Goal: Task Accomplishment & Management: Use online tool/utility

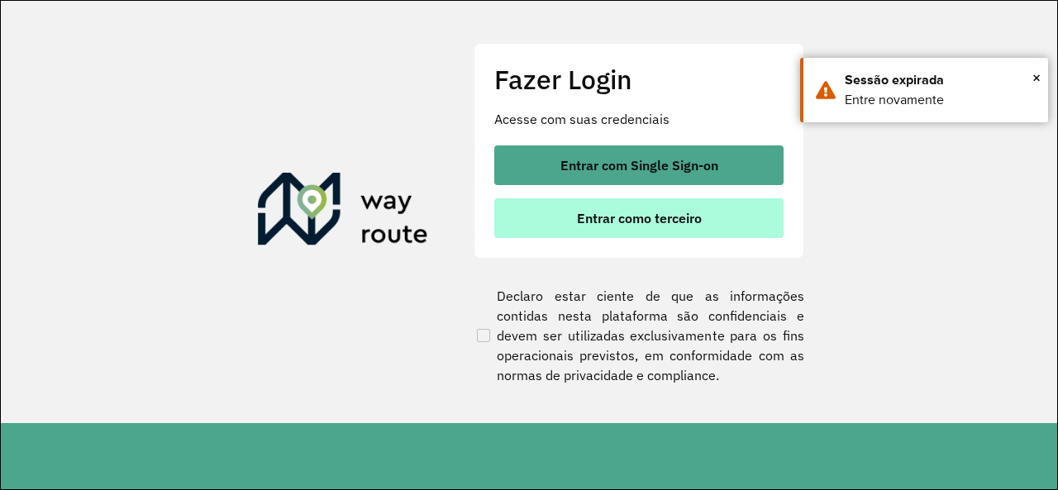
click at [564, 231] on button "Entrar como terceiro" at bounding box center [638, 218] width 289 height 40
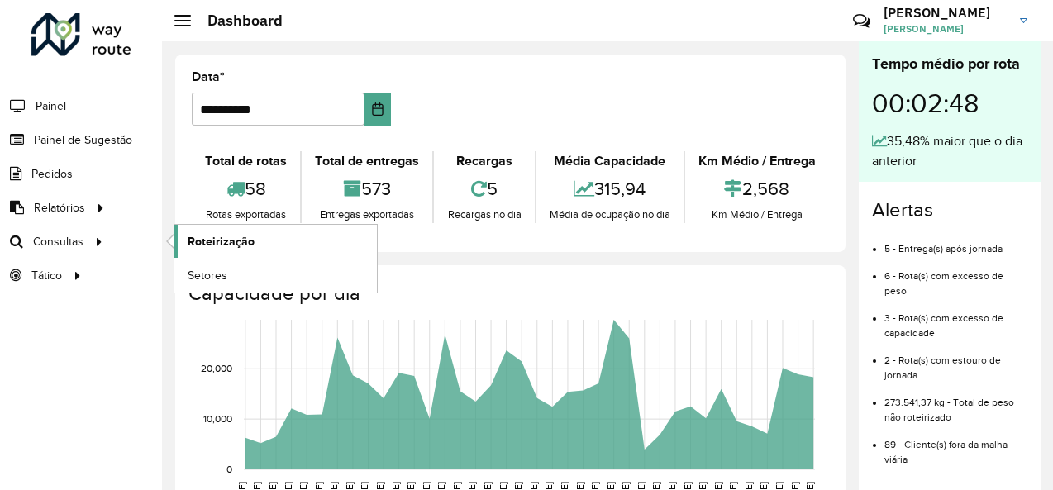
click at [213, 234] on span "Roteirização" at bounding box center [221, 241] width 67 height 17
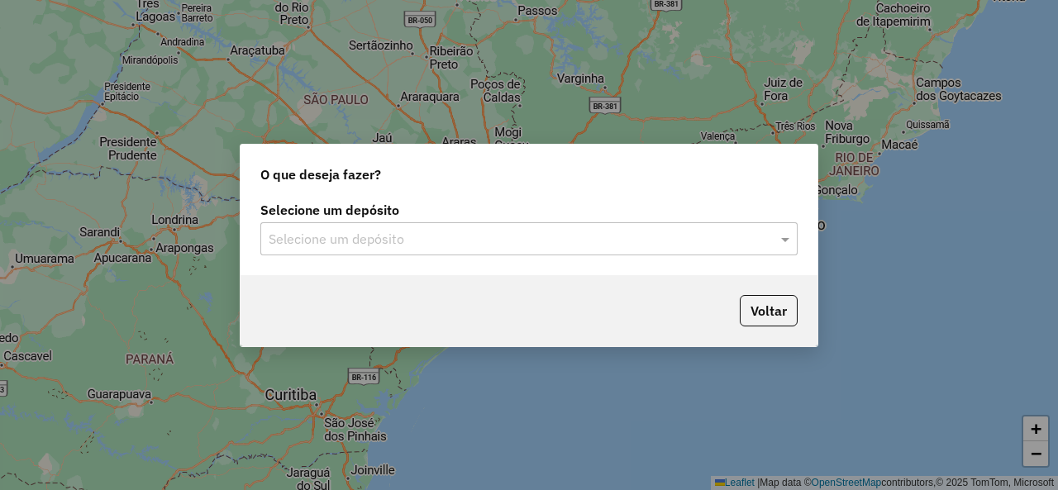
click at [422, 264] on div "Selecione um depósito Selecione um depósito" at bounding box center [528, 236] width 577 height 78
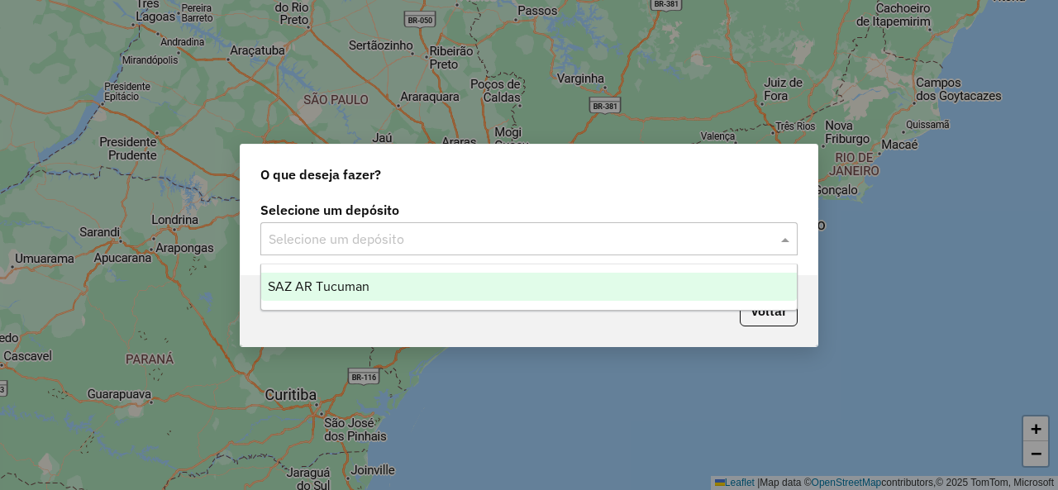
click at [397, 231] on input "text" at bounding box center [513, 240] width 488 height 20
click at [317, 293] on div "SAZ AR Tucuman" at bounding box center [528, 287] width 535 height 28
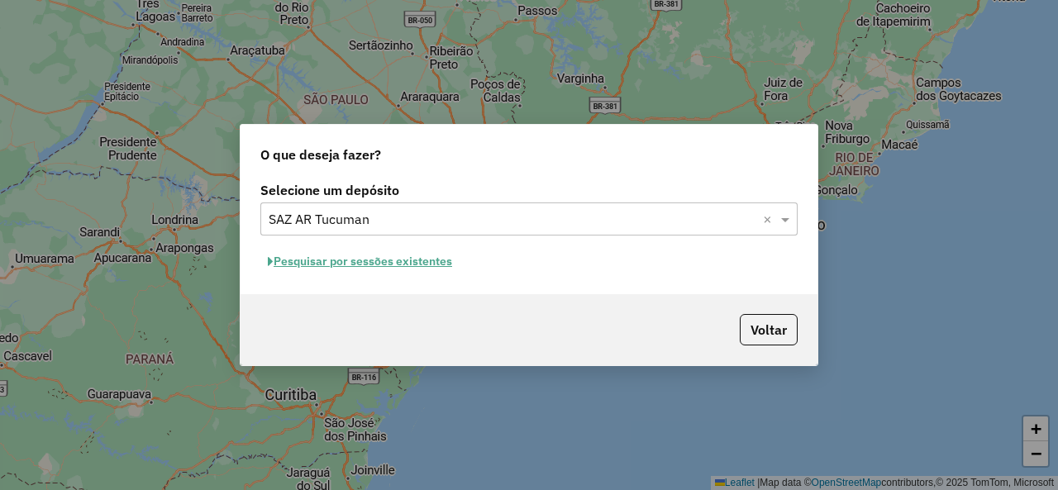
click at [424, 267] on button "Pesquisar por sessões existentes" at bounding box center [359, 262] width 199 height 26
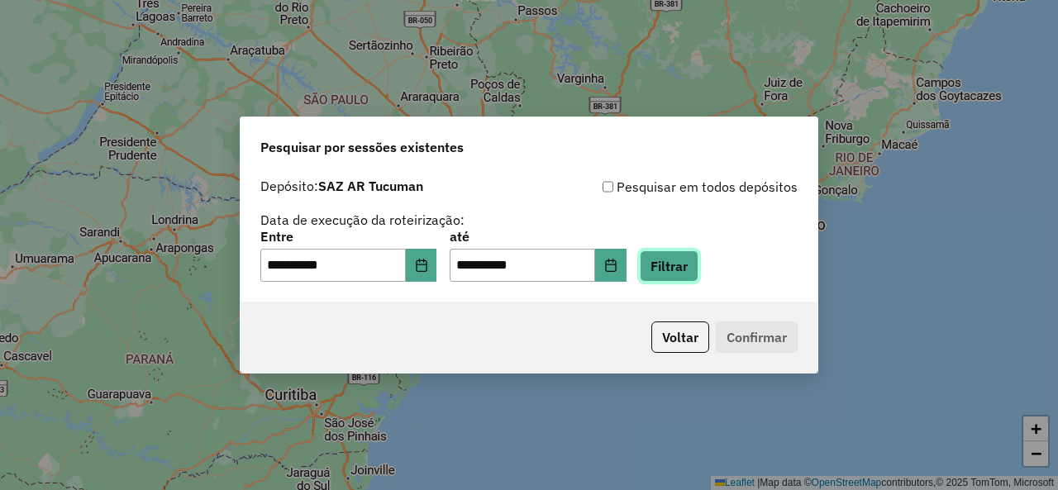
click at [689, 274] on button "Filtrar" at bounding box center [669, 265] width 59 height 31
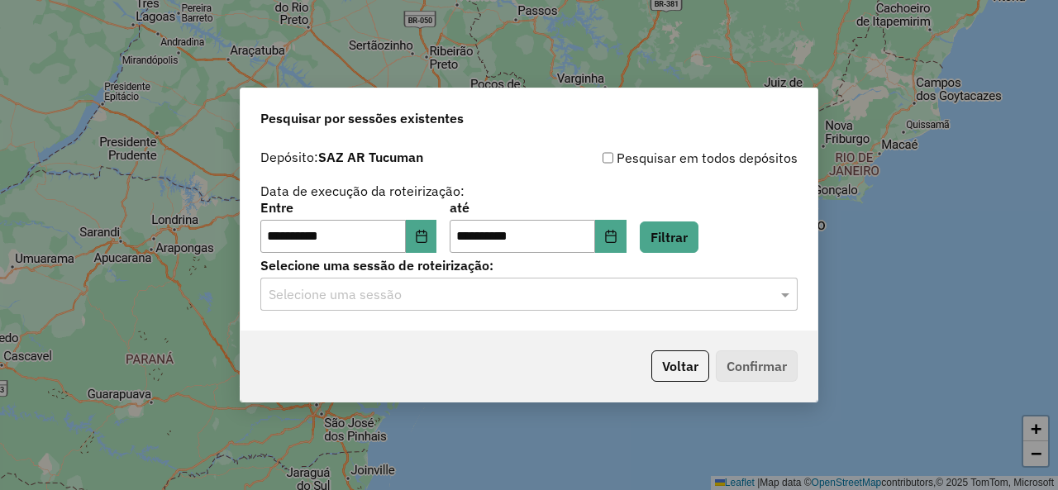
click at [754, 300] on input "text" at bounding box center [513, 295] width 488 height 20
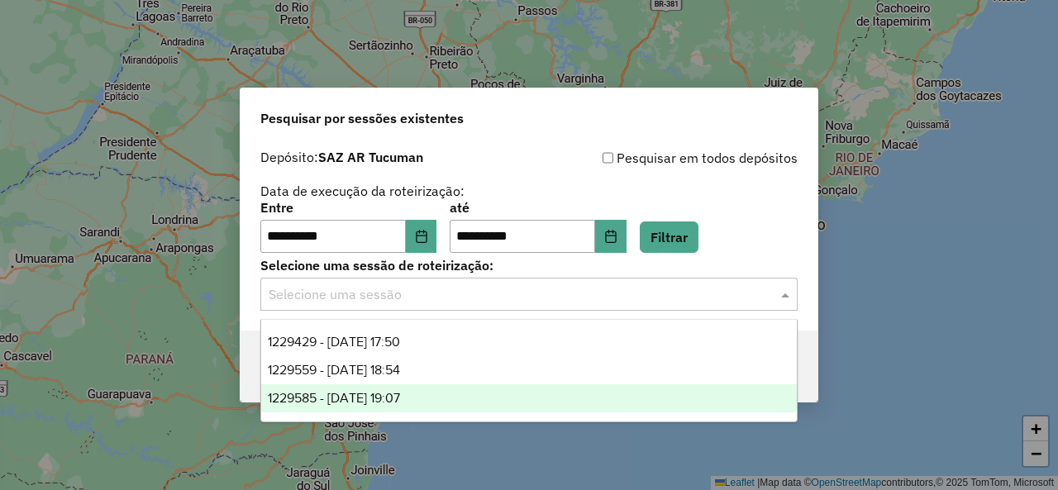
click at [502, 392] on div "1229585 - 14/08/2025 19:07" at bounding box center [528, 398] width 535 height 28
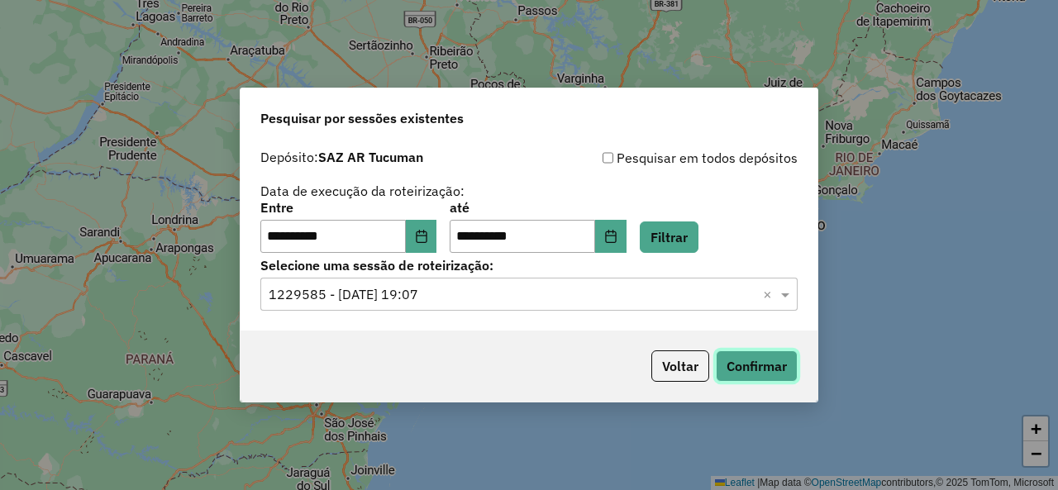
click at [730, 369] on button "Confirmar" at bounding box center [757, 365] width 82 height 31
click at [698, 234] on button "Filtrar" at bounding box center [669, 236] width 59 height 31
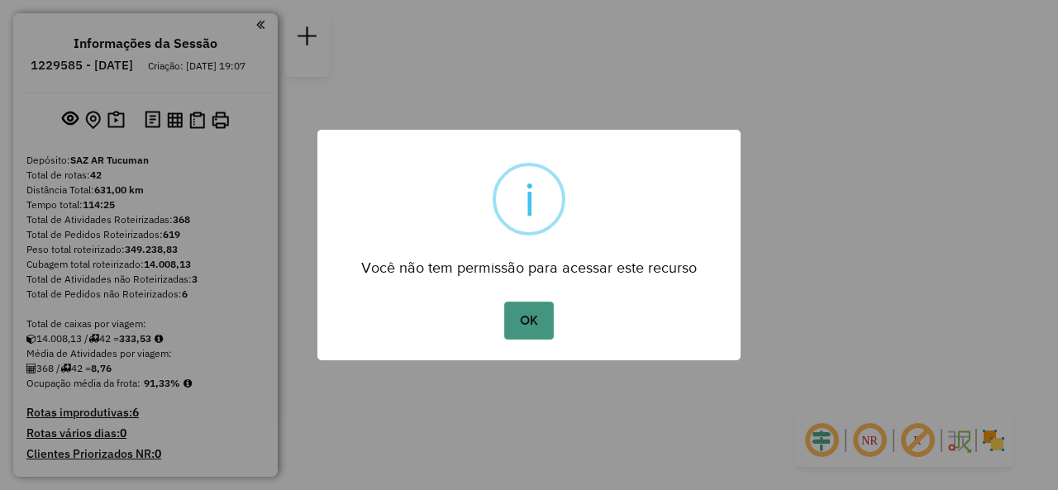
click at [535, 321] on button "OK" at bounding box center [528, 321] width 49 height 38
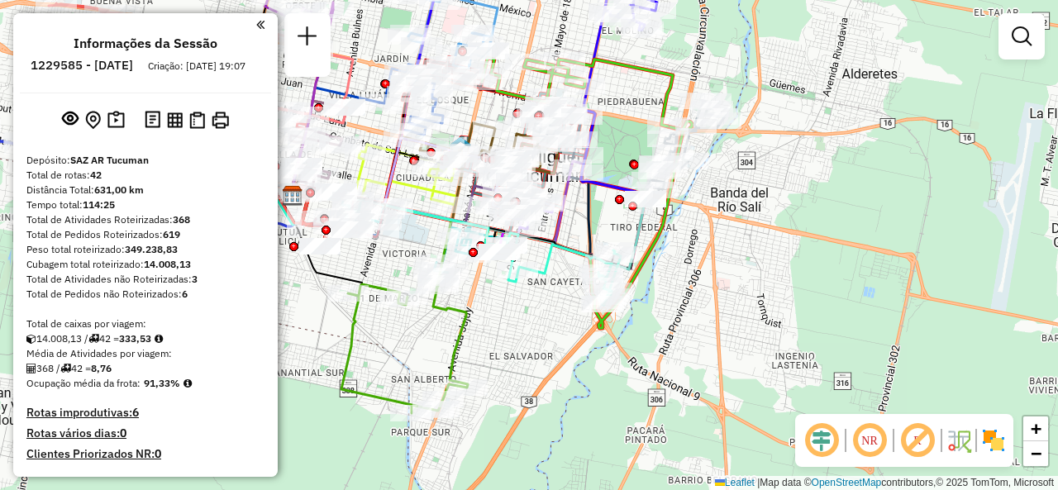
drag, startPoint x: 571, startPoint y: 256, endPoint x: 531, endPoint y: 300, distance: 59.1
click at [531, 300] on div "Janela de atendimento Grade de atendimento Capacidade Transportadoras Veículos …" at bounding box center [529, 245] width 1058 height 490
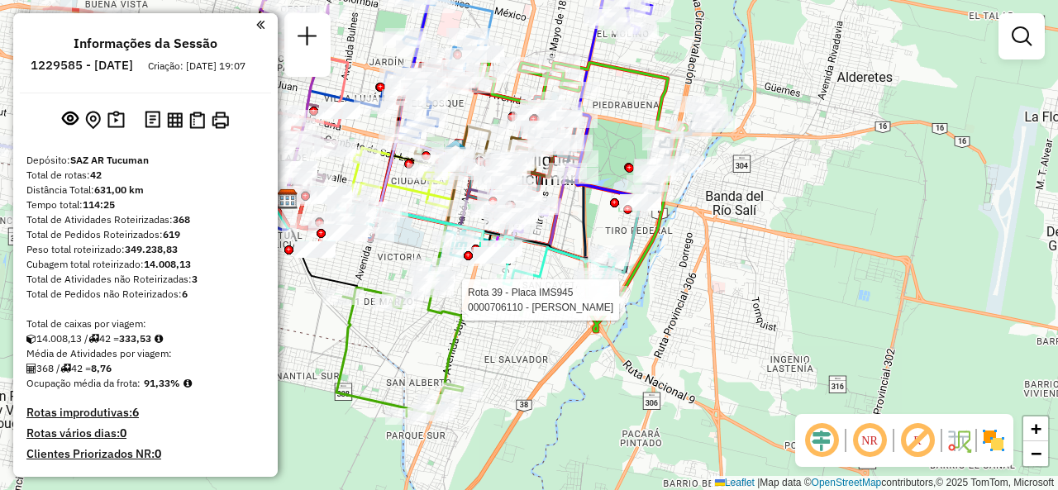
select select "**********"
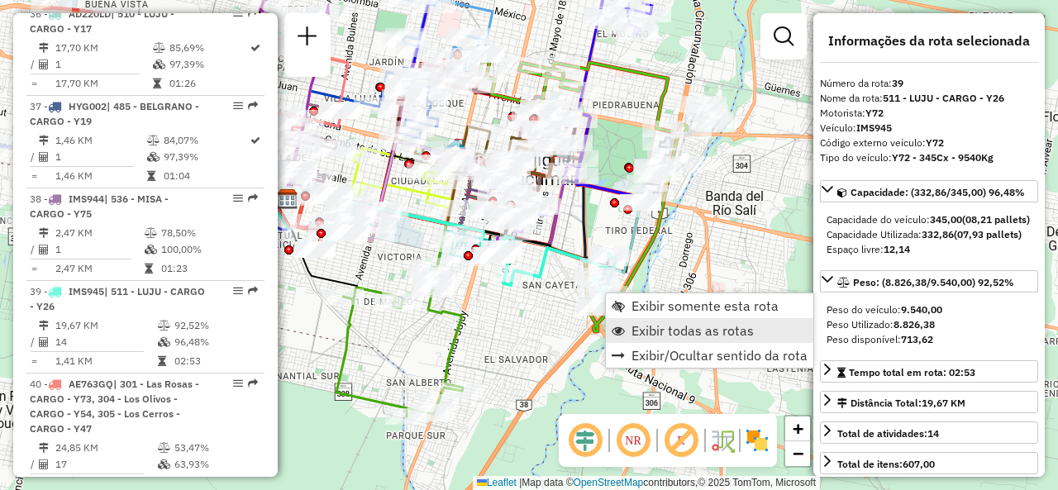
scroll to position [4540, 0]
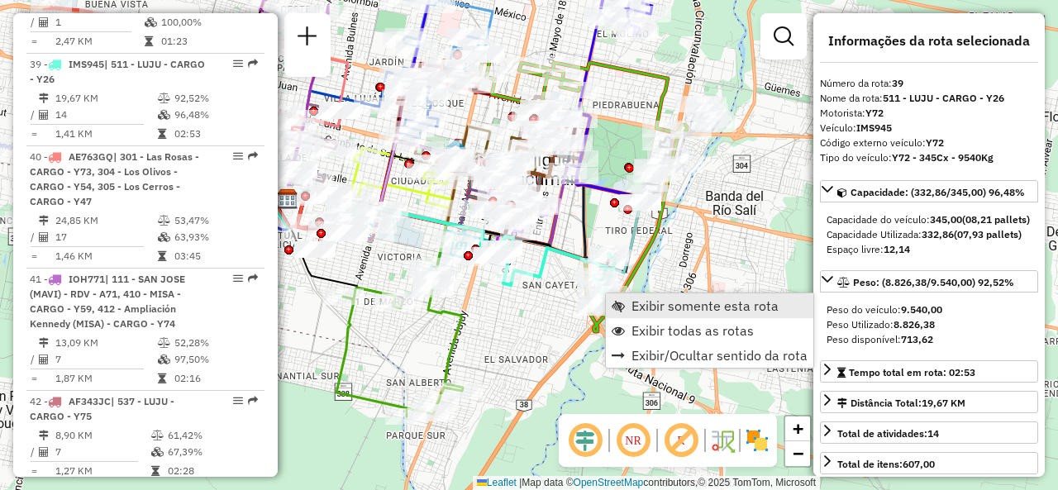
click at [645, 310] on span "Exibir somente esta rota" at bounding box center [704, 305] width 147 height 13
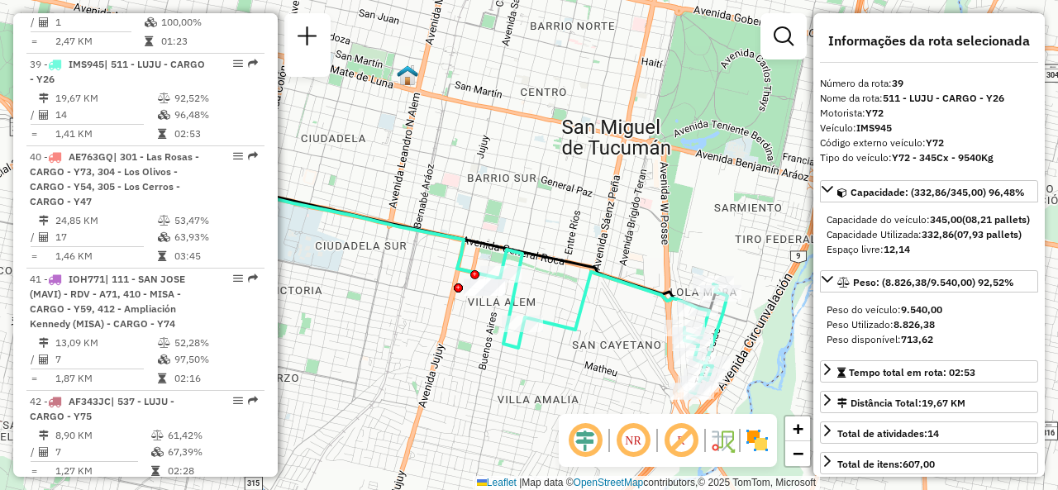
drag, startPoint x: 564, startPoint y: 315, endPoint x: 398, endPoint y: 344, distance: 168.6
click at [393, 344] on div "Janela de atendimento Grade de atendimento Capacidade Transportadoras Veículos …" at bounding box center [529, 245] width 1058 height 490
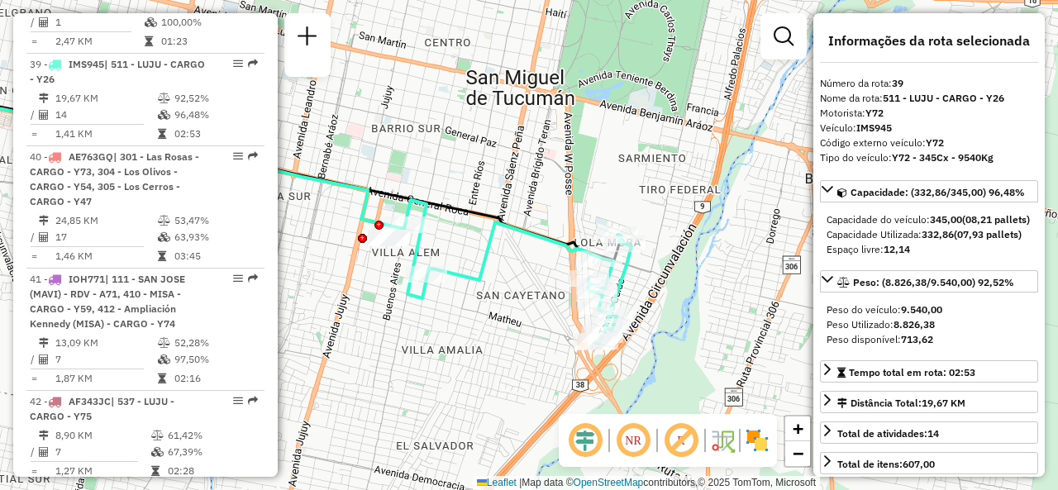
drag, startPoint x: 588, startPoint y: 303, endPoint x: 535, endPoint y: 254, distance: 73.1
click at [535, 254] on div "Janela de atendimento Grade de atendimento Capacidade Transportadoras Veículos …" at bounding box center [529, 245] width 1058 height 490
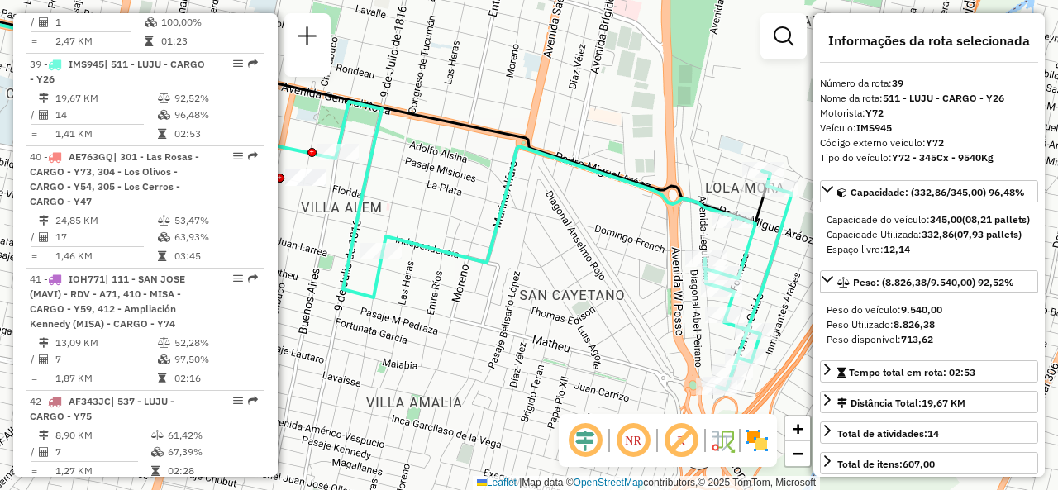
drag, startPoint x: 527, startPoint y: 271, endPoint x: 583, endPoint y: 244, distance: 61.7
click at [583, 244] on div "Janela de atendimento Grade de atendimento Capacidade Transportadoras Veículos …" at bounding box center [529, 245] width 1058 height 490
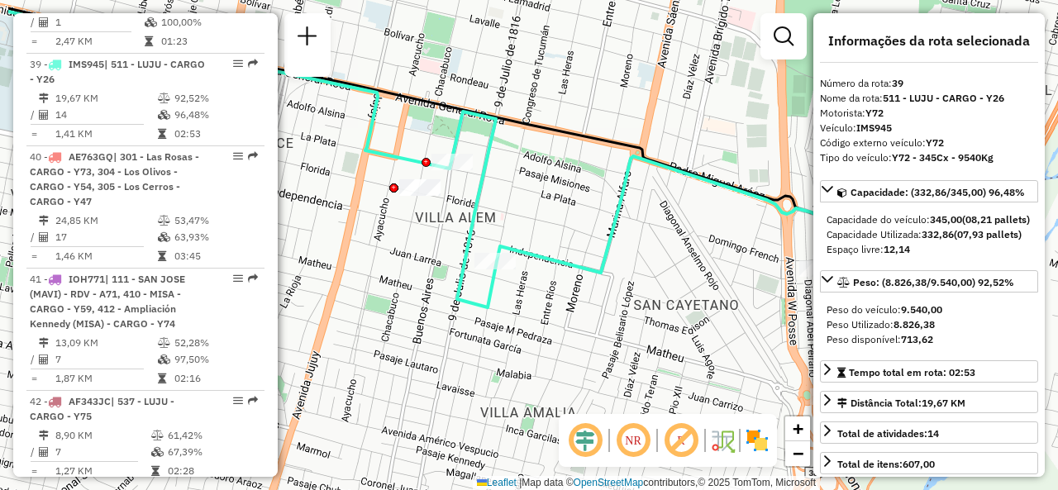
drag, startPoint x: 545, startPoint y: 257, endPoint x: 659, endPoint y: 267, distance: 114.5
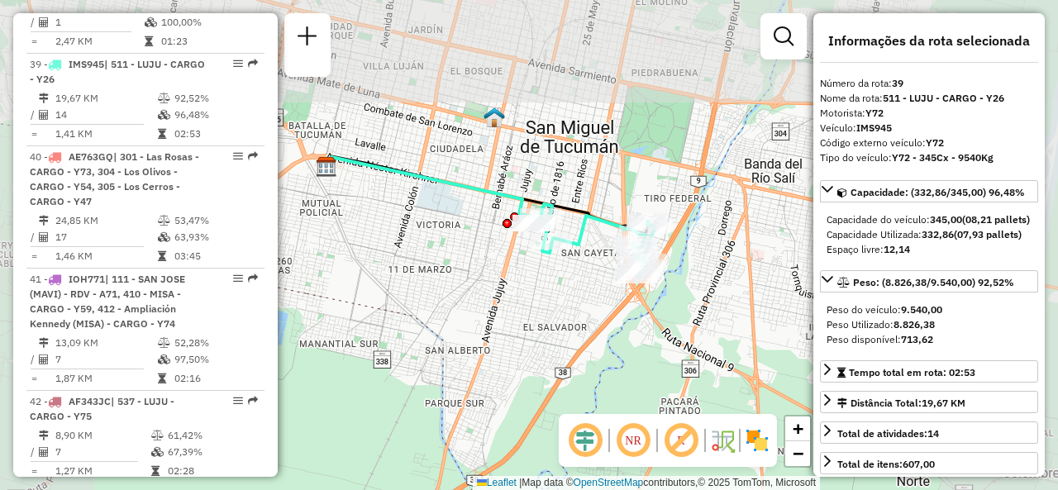
drag, startPoint x: 550, startPoint y: 209, endPoint x: 587, endPoint y: 245, distance: 52.0
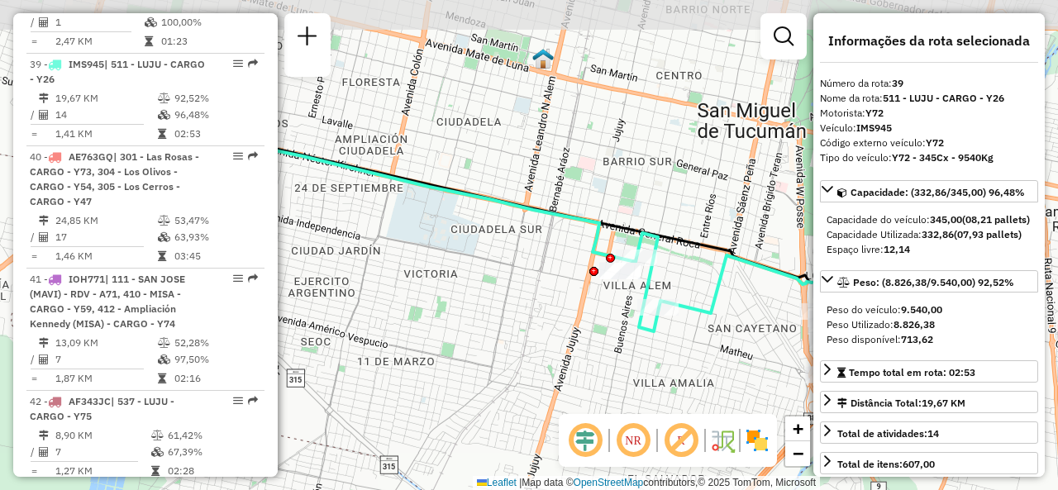
drag, startPoint x: 556, startPoint y: 210, endPoint x: 687, endPoint y: 257, distance: 139.6
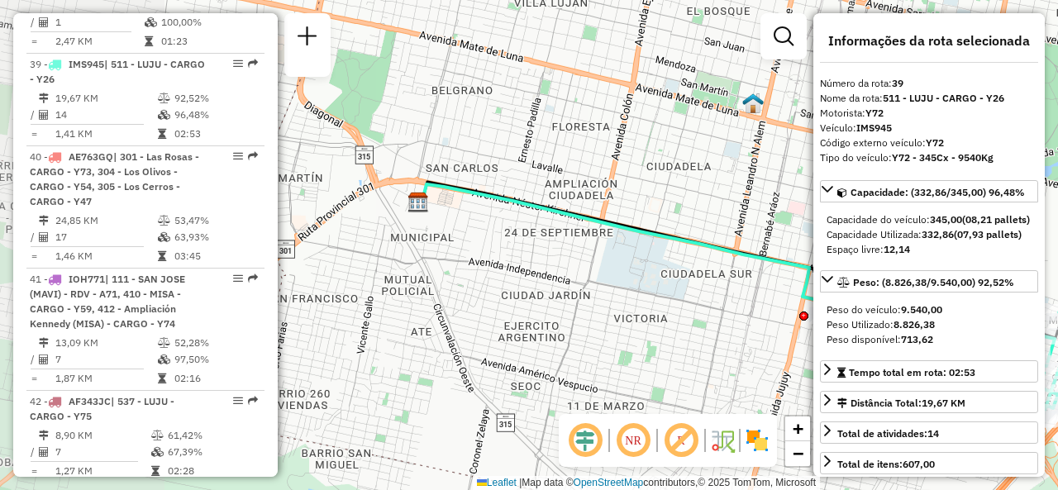
drag, startPoint x: 382, startPoint y: 151, endPoint x: 591, endPoint y: 196, distance: 213.8
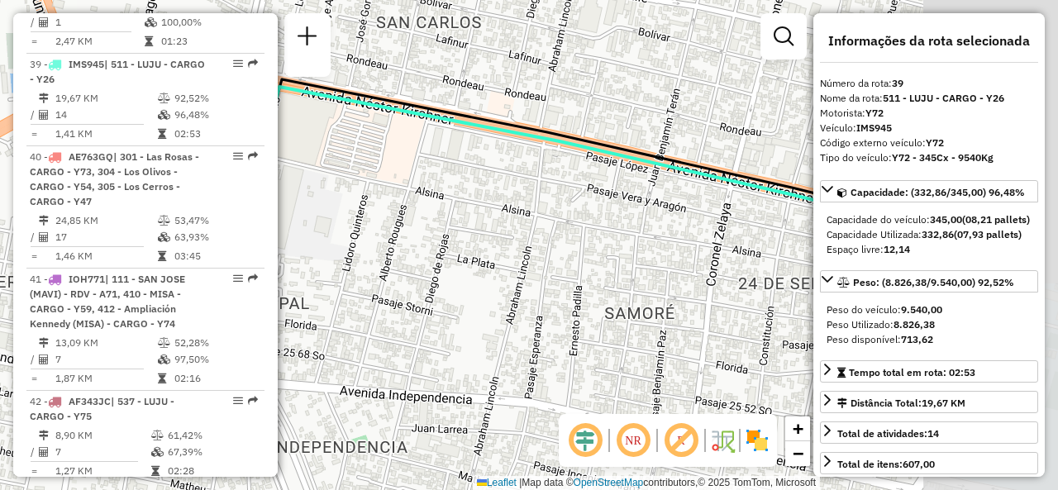
drag, startPoint x: 527, startPoint y: 220, endPoint x: 365, endPoint y: 165, distance: 170.9
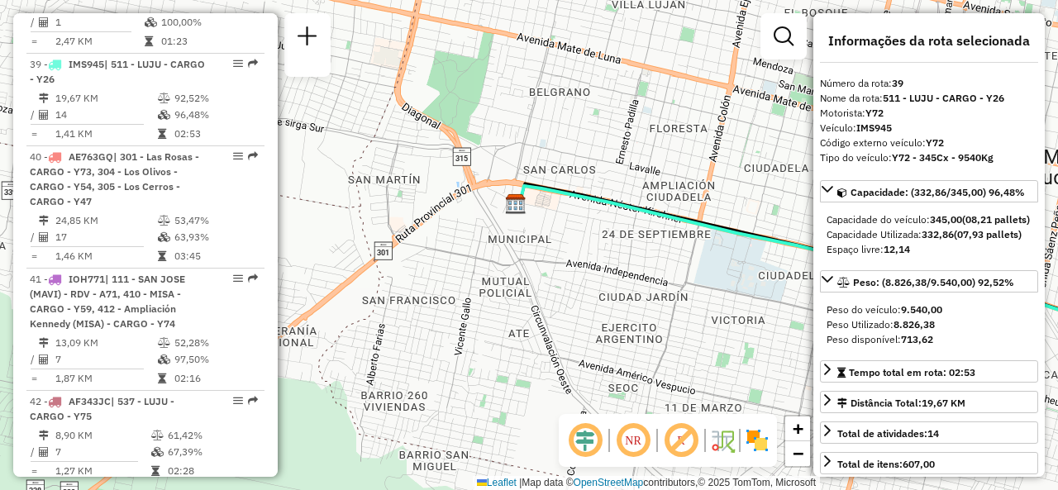
drag, startPoint x: 686, startPoint y: 221, endPoint x: 699, endPoint y: 222, distance: 13.3
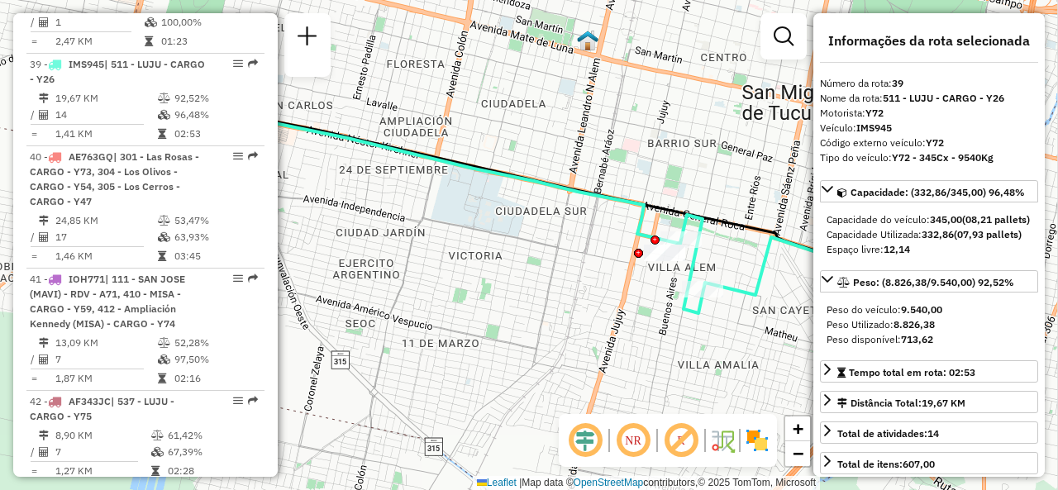
drag, startPoint x: 714, startPoint y: 235, endPoint x: 452, endPoint y: 173, distance: 269.4
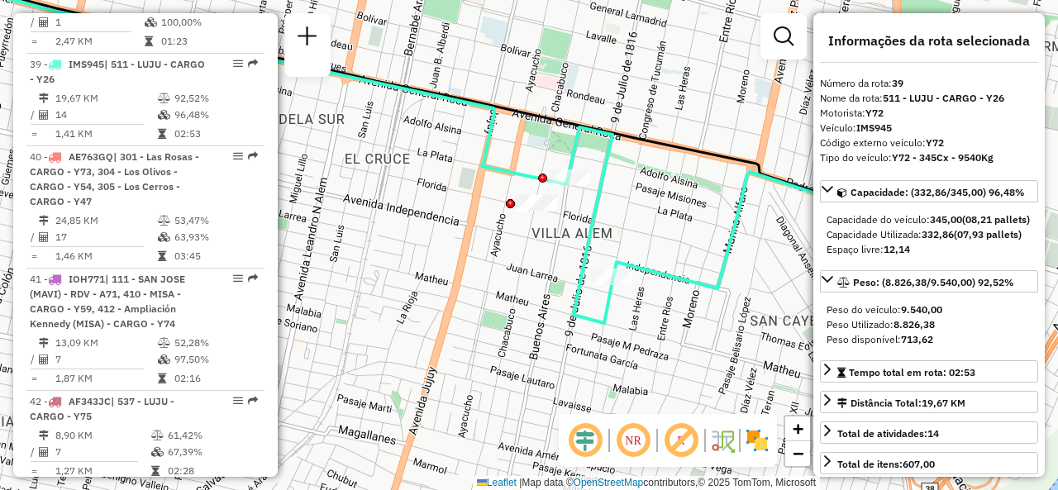
drag, startPoint x: 748, startPoint y: 258, endPoint x: 610, endPoint y: 151, distance: 174.4
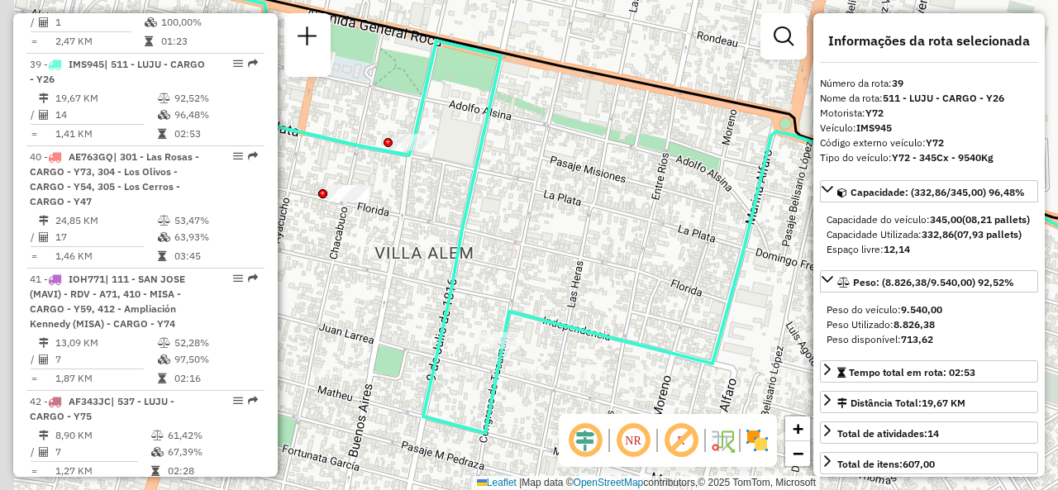
drag, startPoint x: 646, startPoint y: 204, endPoint x: 668, endPoint y: 216, distance: 24.4
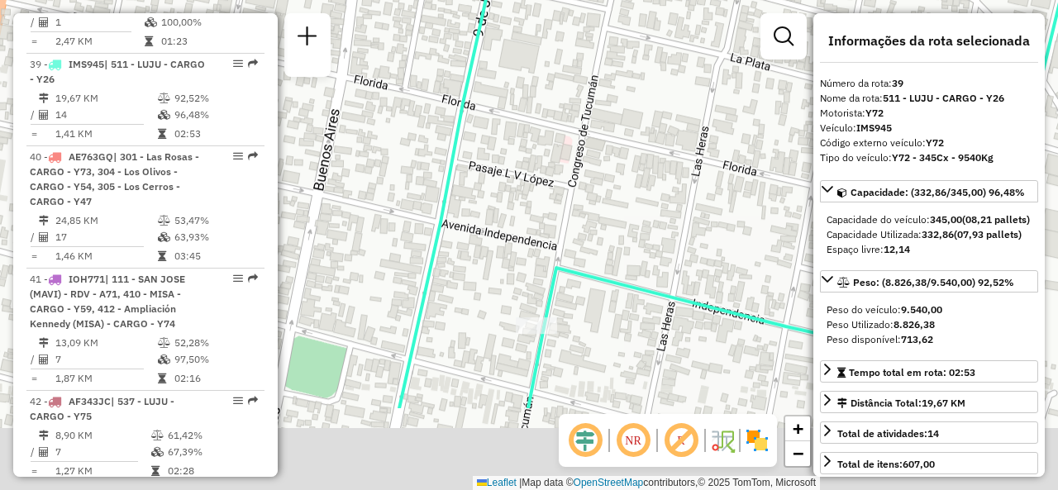
drag, startPoint x: 539, startPoint y: 257, endPoint x: 653, endPoint y: 126, distance: 174.0
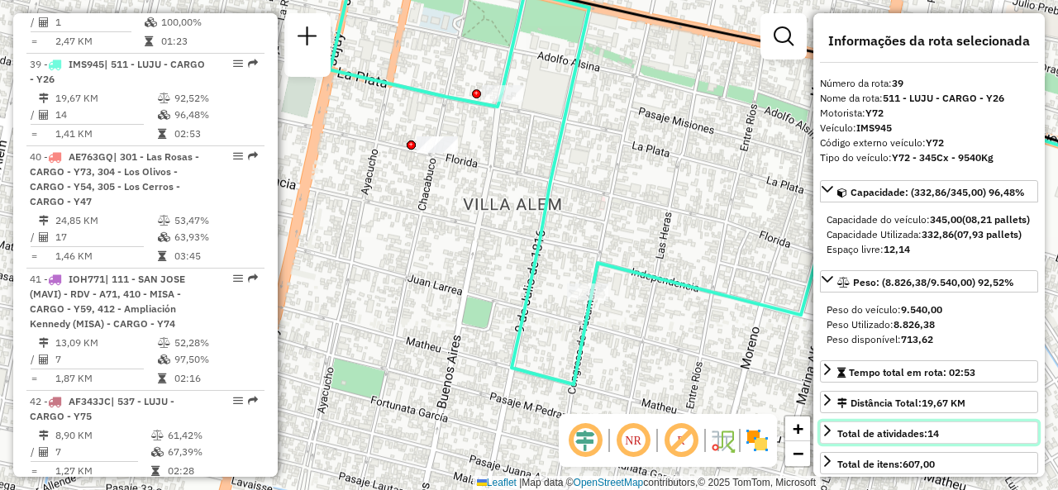
click at [849, 440] on span "Total de atividades: 14" at bounding box center [888, 433] width 102 height 12
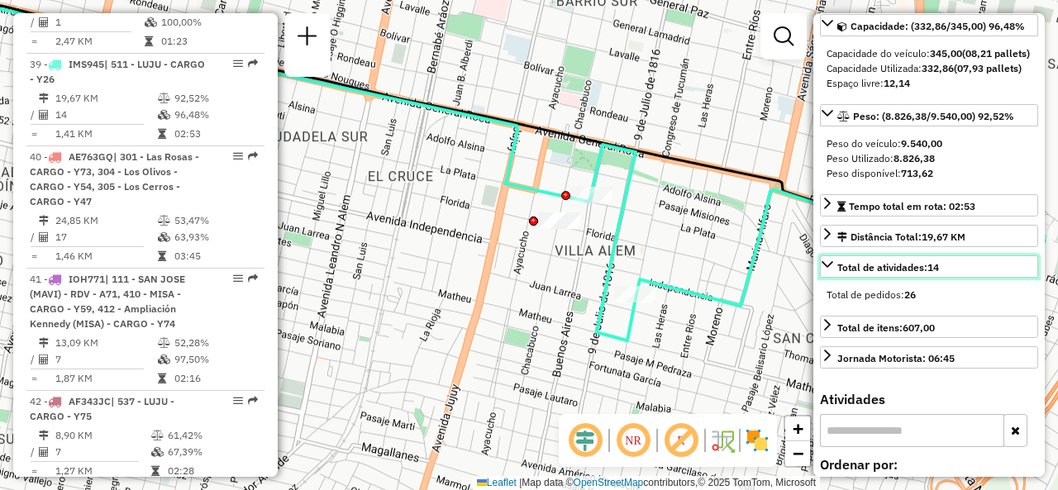
scroll to position [413, 0]
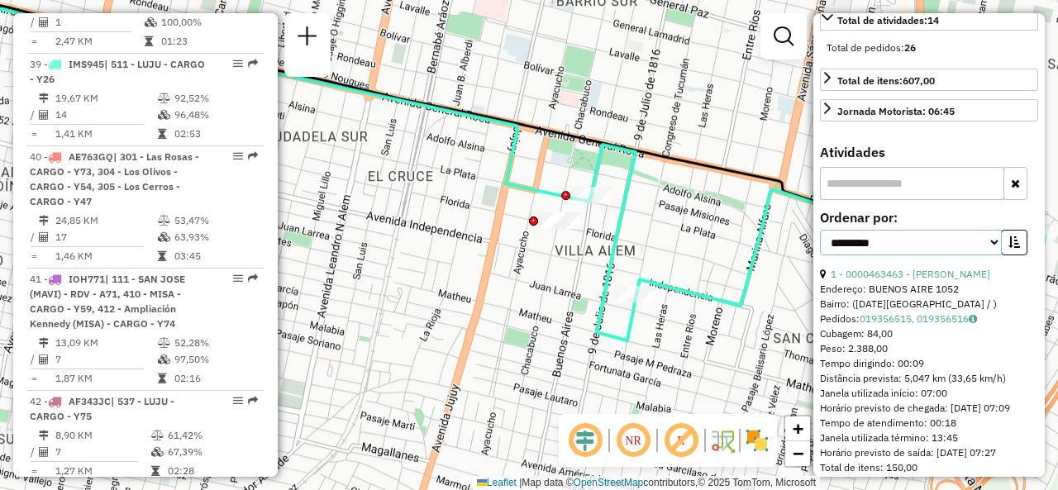
click at [978, 255] on select "**********" at bounding box center [911, 243] width 182 height 26
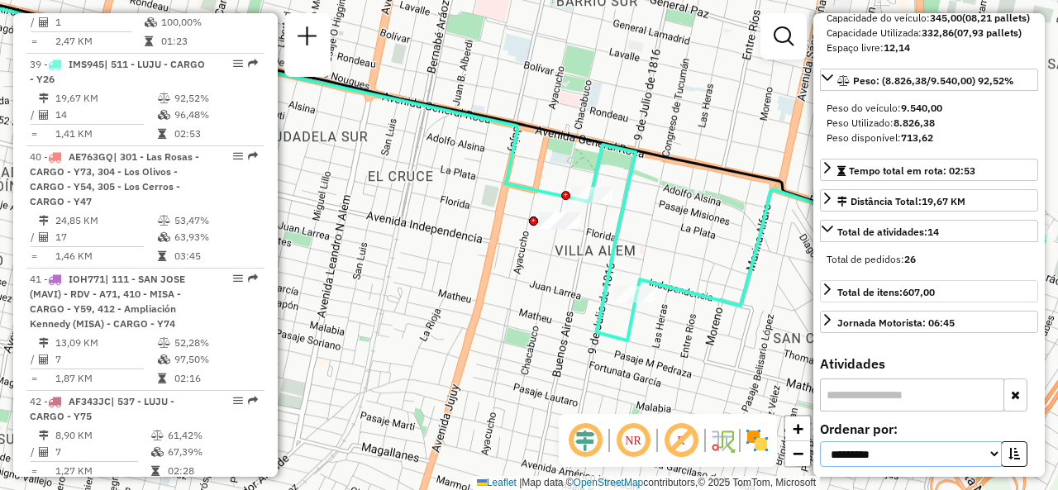
scroll to position [532, 0]
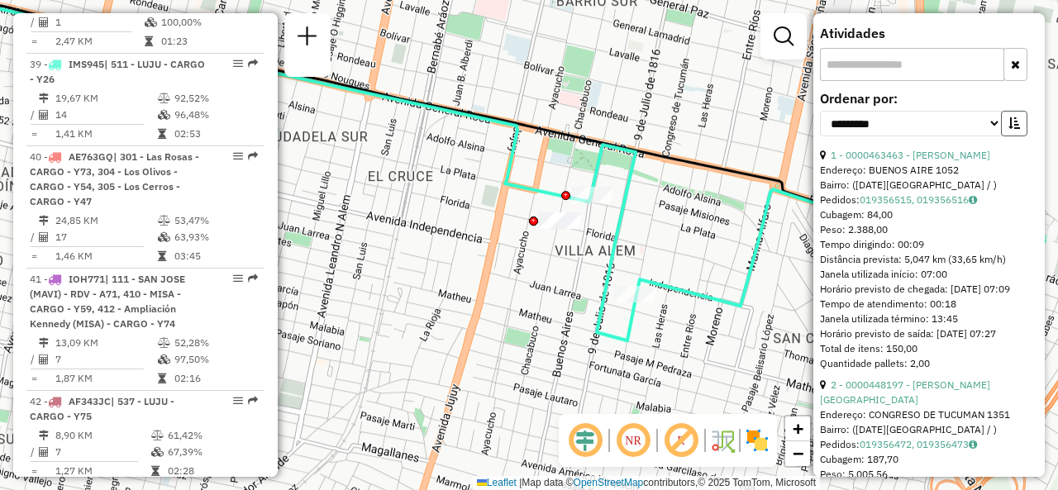
click at [1008, 129] on icon "button" at bounding box center [1014, 123] width 12 height 12
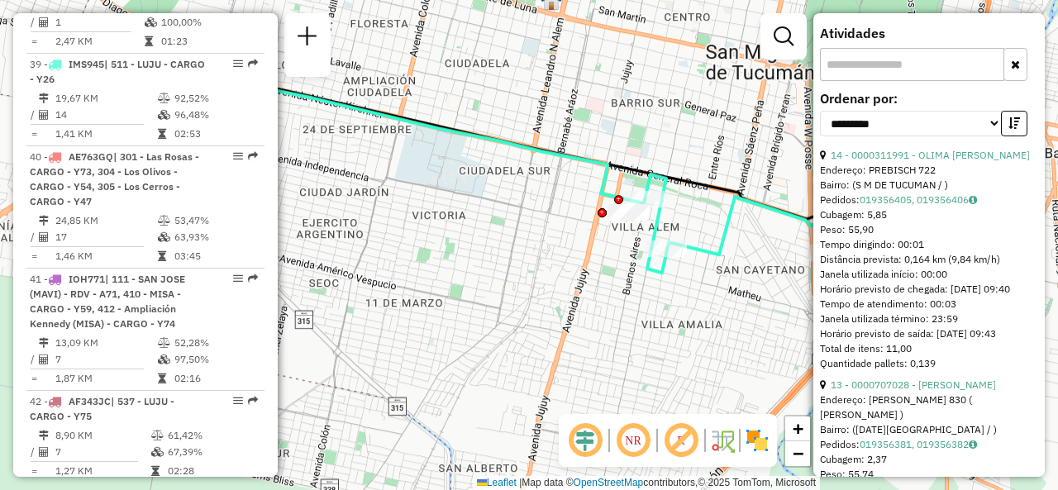
drag, startPoint x: 701, startPoint y: 200, endPoint x: 669, endPoint y: 241, distance: 51.9
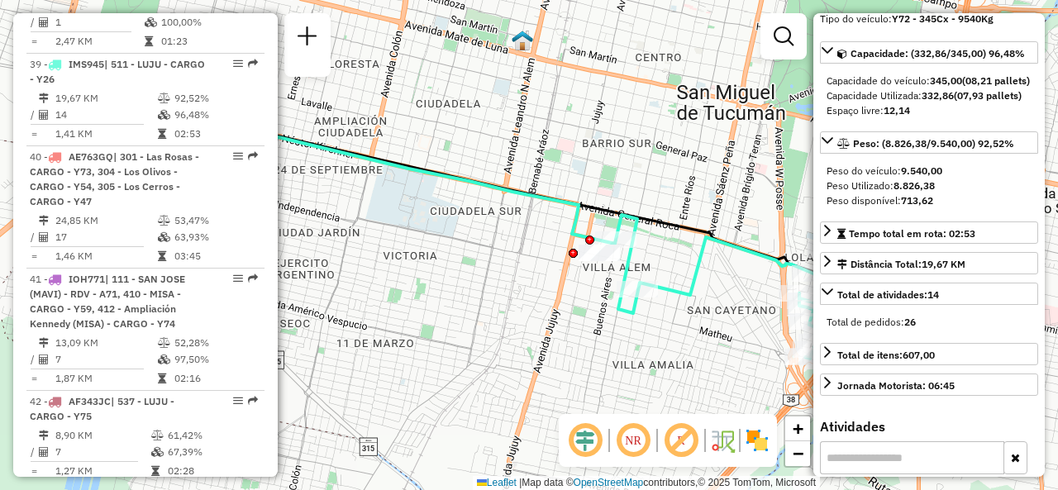
scroll to position [165, 0]
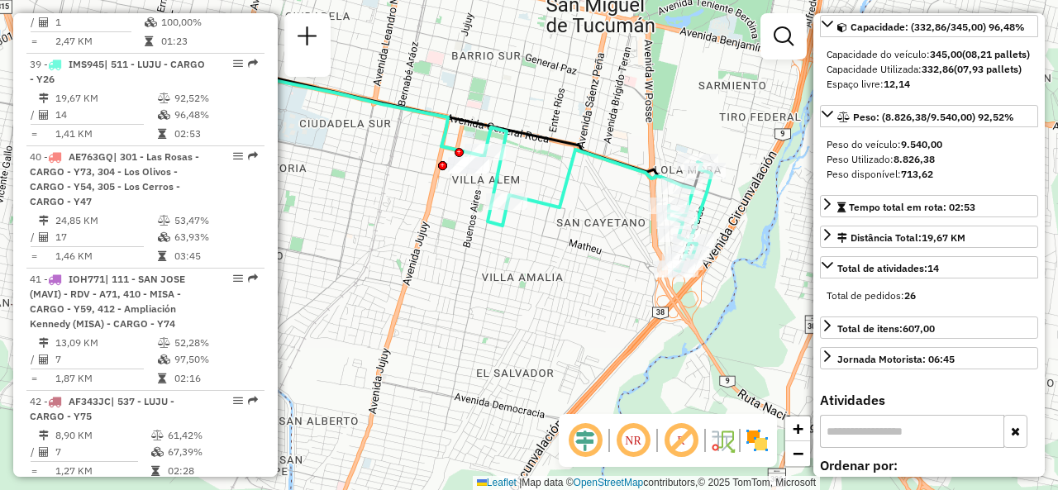
drag, startPoint x: 751, startPoint y: 252, endPoint x: 607, endPoint y: 173, distance: 164.9
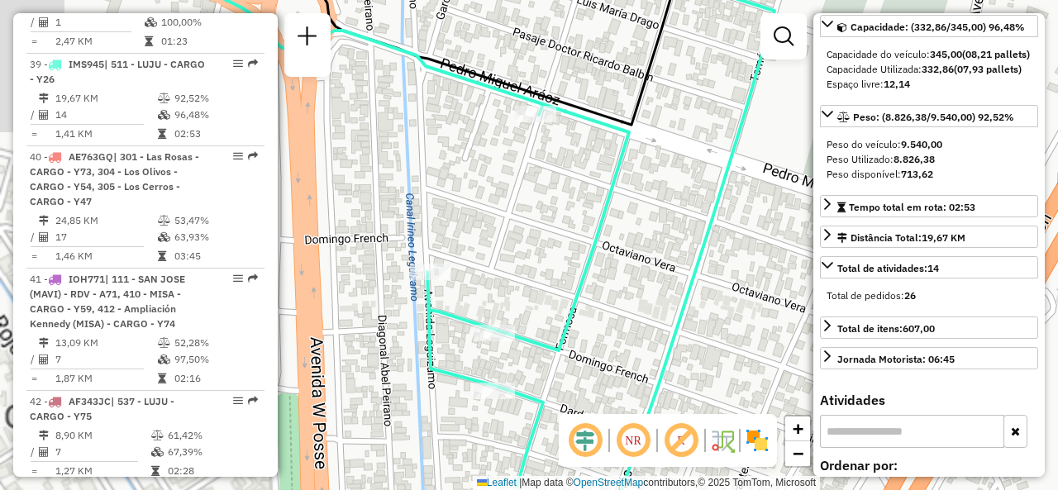
drag, startPoint x: 614, startPoint y: 222, endPoint x: 818, endPoint y: 186, distance: 207.3
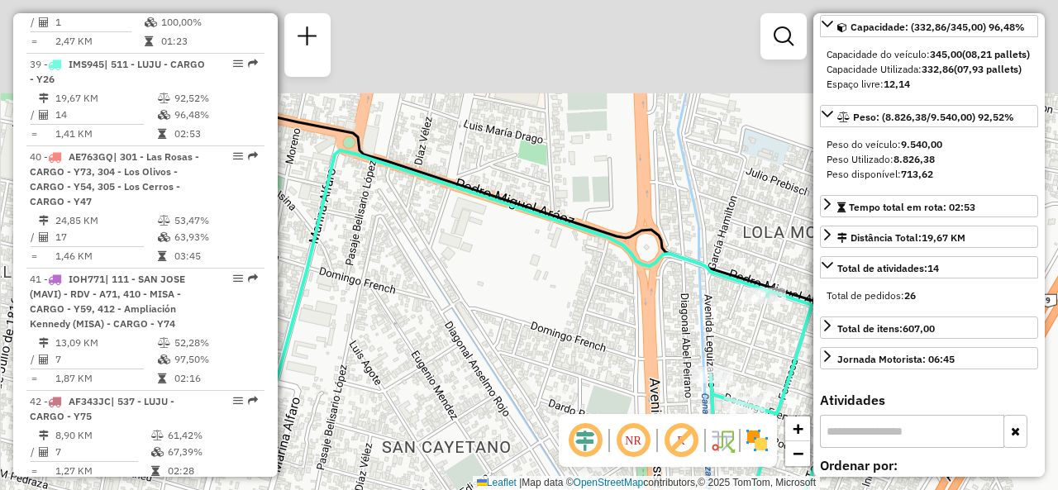
drag, startPoint x: 504, startPoint y: 199, endPoint x: 628, endPoint y: 269, distance: 142.5
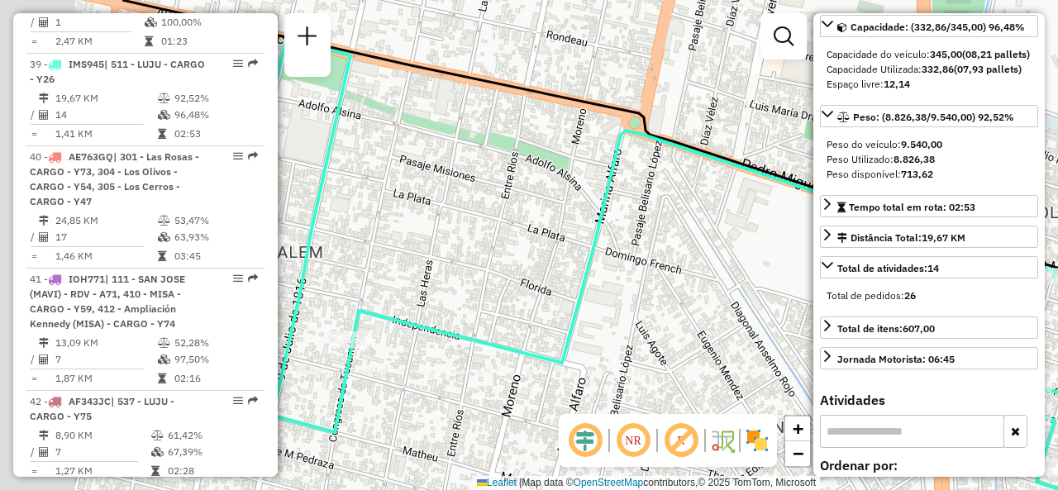
drag, startPoint x: 414, startPoint y: 191, endPoint x: 676, endPoint y: 168, distance: 263.0
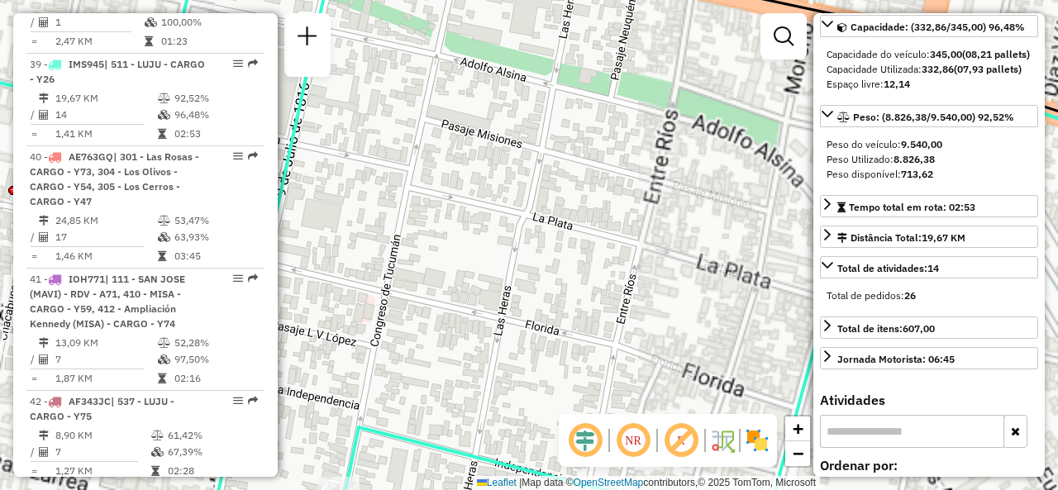
drag, startPoint x: 388, startPoint y: 262, endPoint x: 621, endPoint y: 194, distance: 242.7
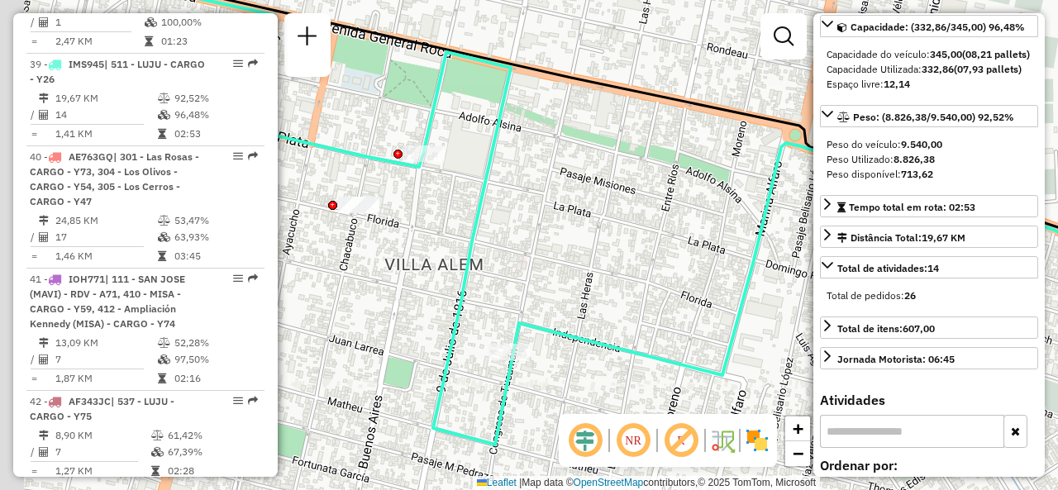
drag, startPoint x: 361, startPoint y: 215, endPoint x: 592, endPoint y: 220, distance: 230.6
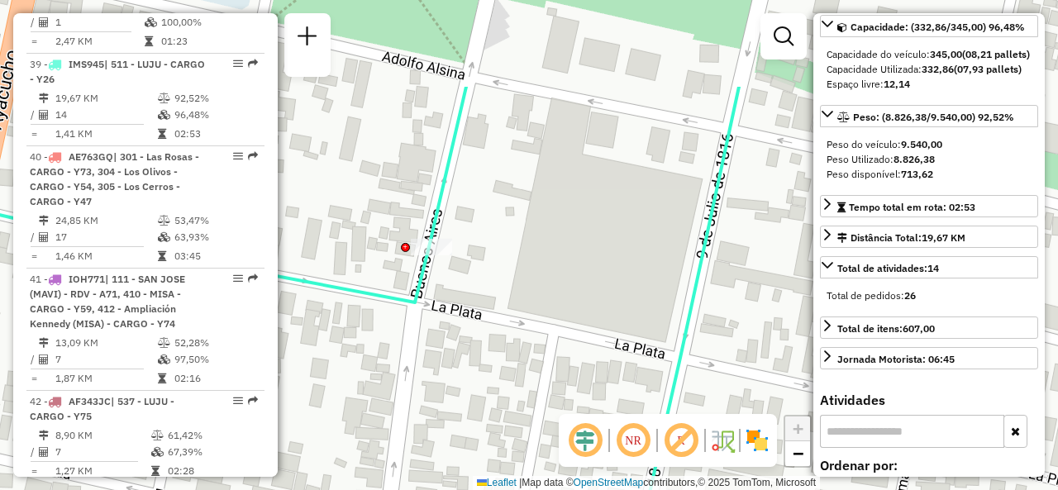
drag, startPoint x: 544, startPoint y: 159, endPoint x: 557, endPoint y: 298, distance: 139.4
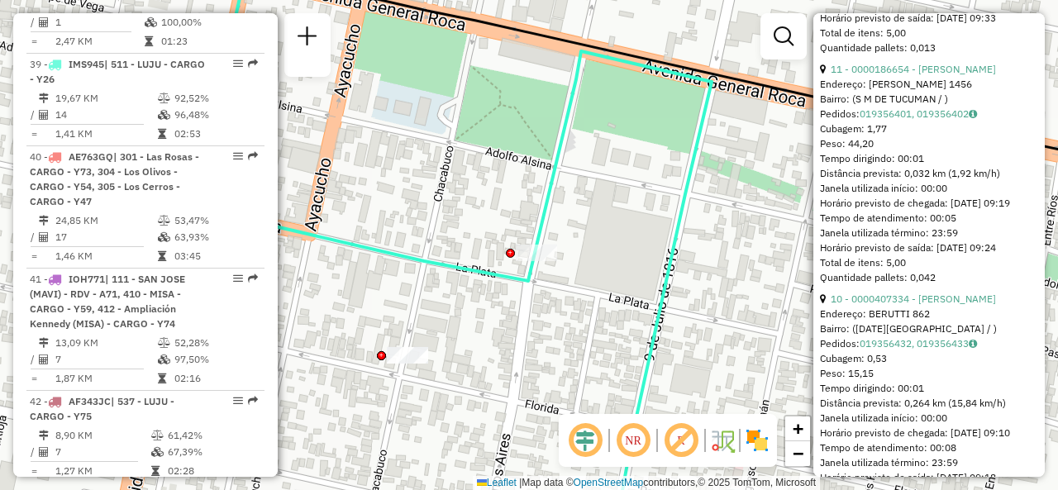
scroll to position [1653, 0]
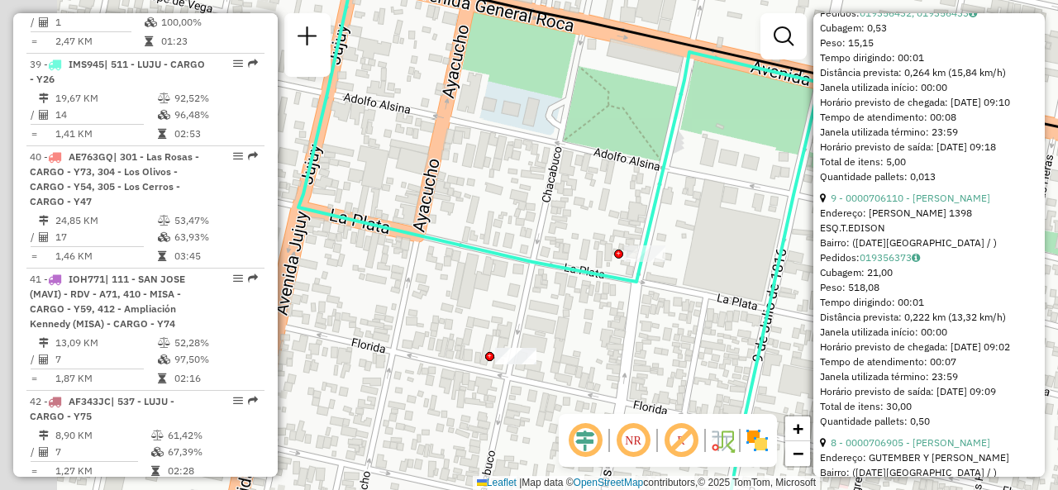
drag, startPoint x: 532, startPoint y: 274, endPoint x: 673, endPoint y: 244, distance: 144.4
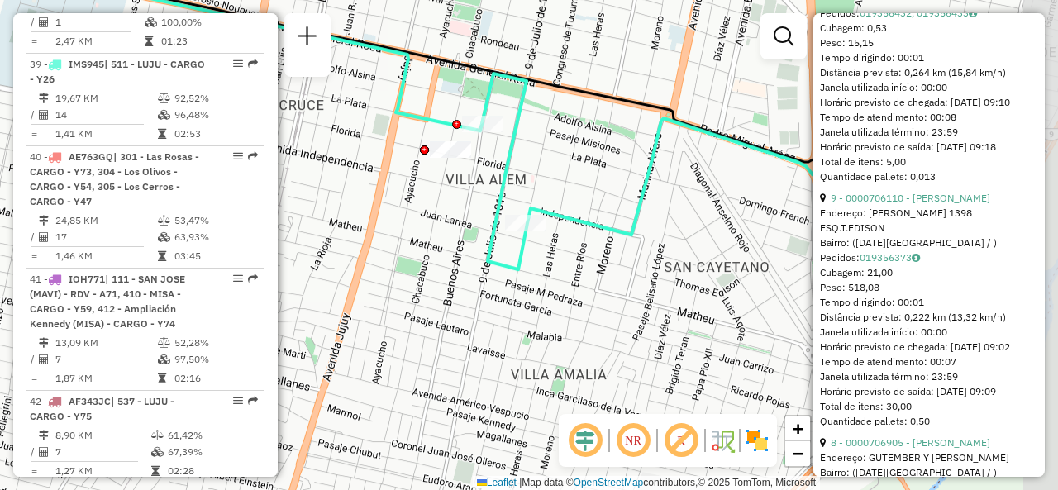
drag, startPoint x: 722, startPoint y: 252, endPoint x: 578, endPoint y: 156, distance: 173.5
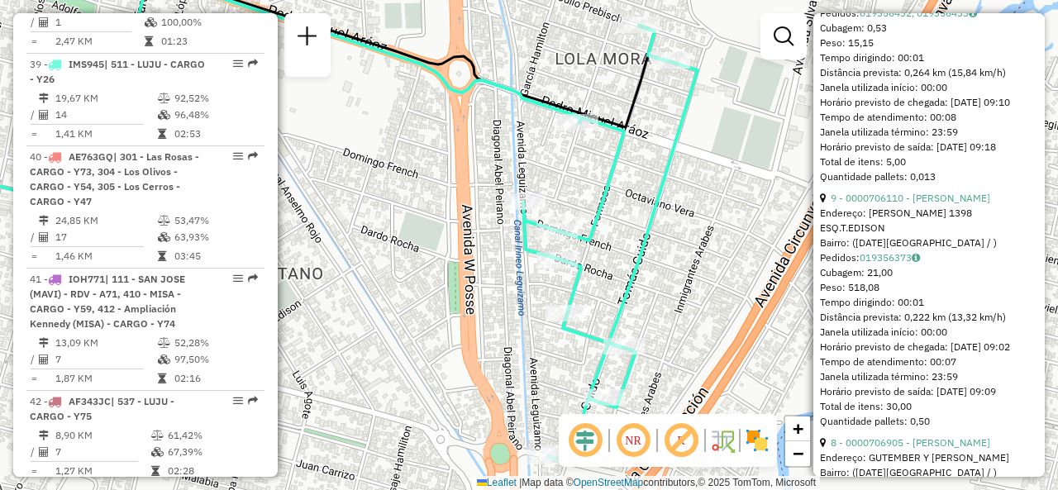
drag, startPoint x: 615, startPoint y: 206, endPoint x: 695, endPoint y: 231, distance: 84.1
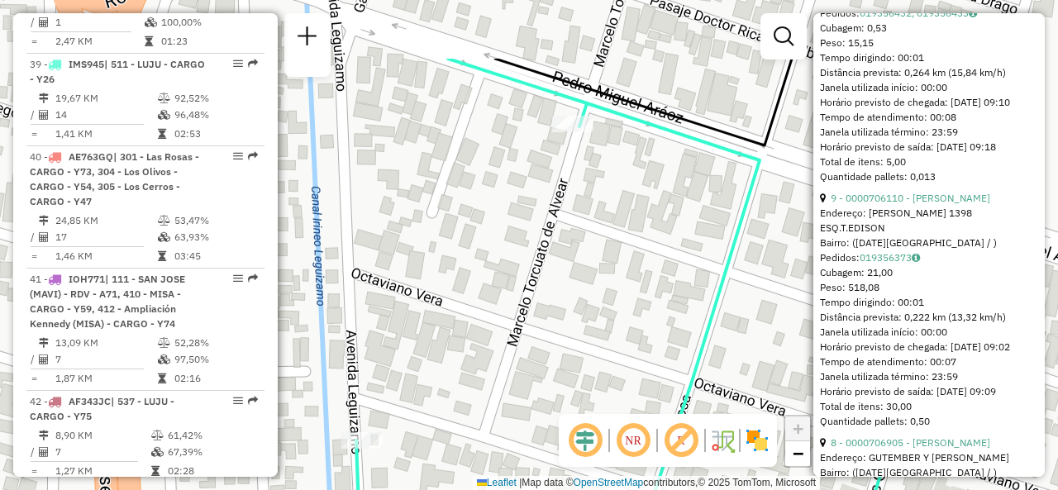
drag, startPoint x: 604, startPoint y: 107, endPoint x: 623, endPoint y: 259, distance: 154.0
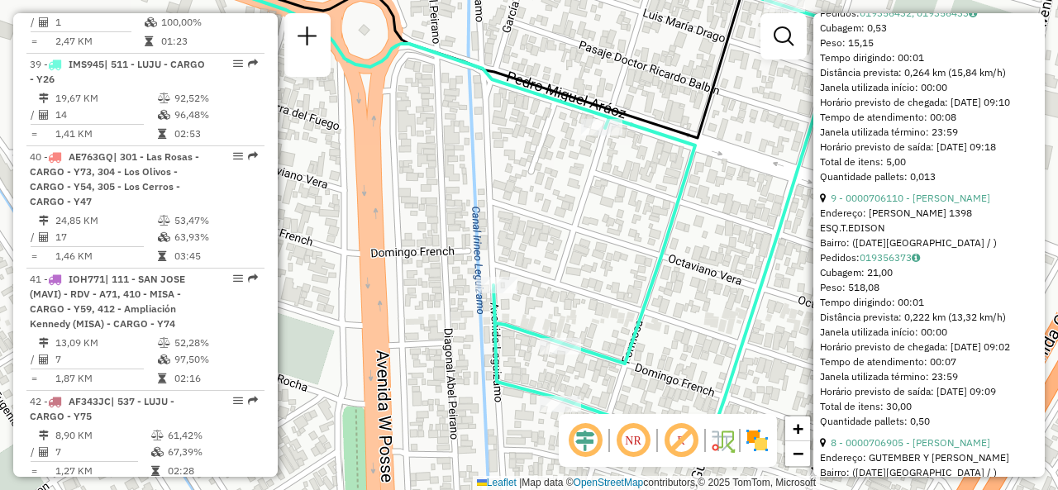
drag, startPoint x: 611, startPoint y: 262, endPoint x: 624, endPoint y: 173, distance: 90.1
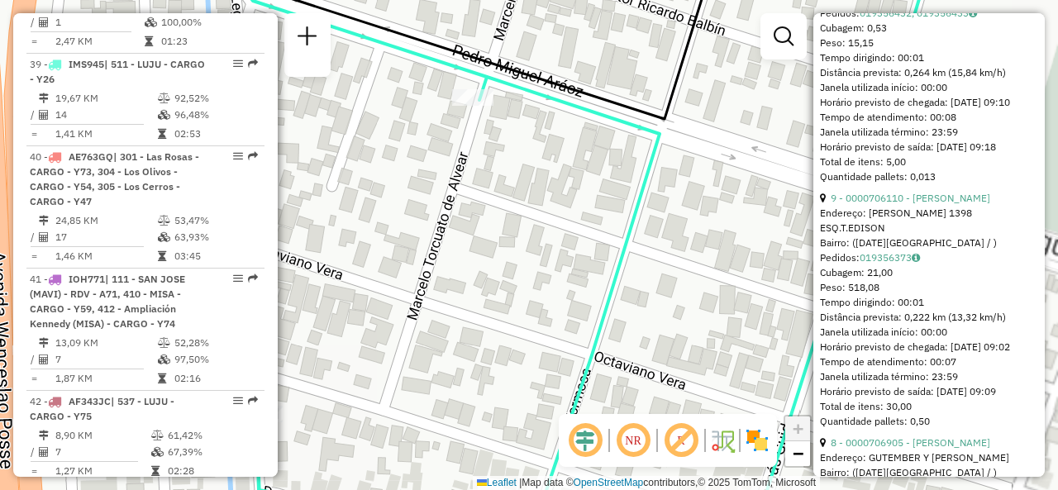
drag, startPoint x: 592, startPoint y: 258, endPoint x: 661, endPoint y: 145, distance: 132.8
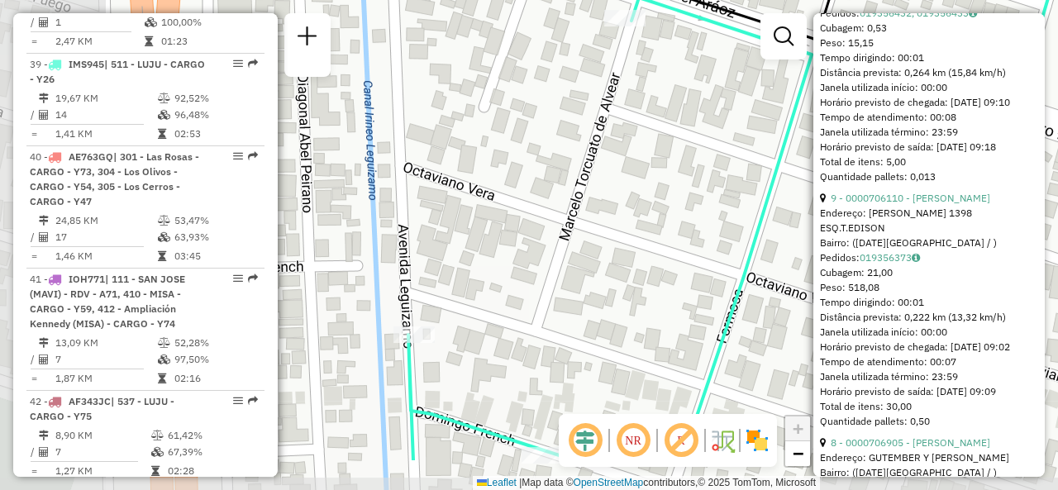
drag, startPoint x: 540, startPoint y: 193, endPoint x: 694, endPoint y: 111, distance: 174.1
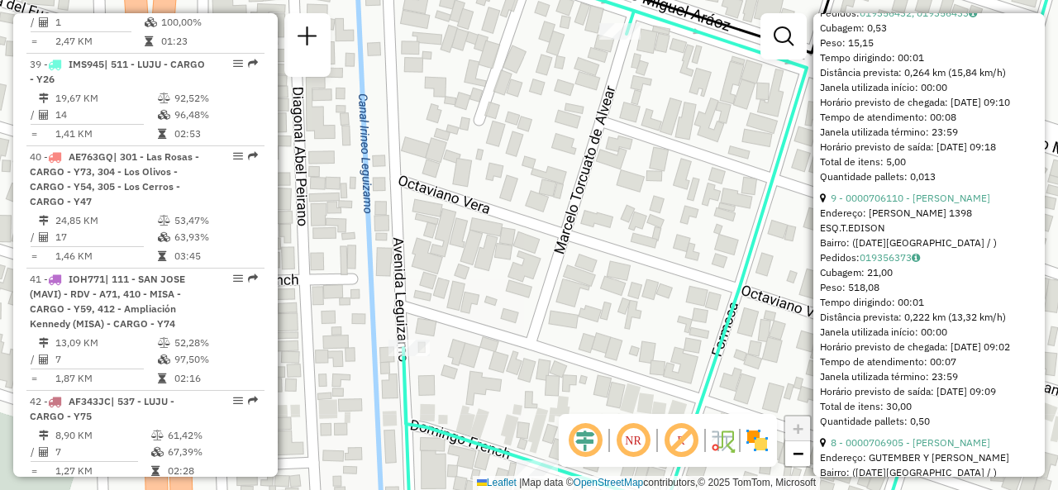
drag, startPoint x: 656, startPoint y: 141, endPoint x: 657, endPoint y: 159, distance: 18.2
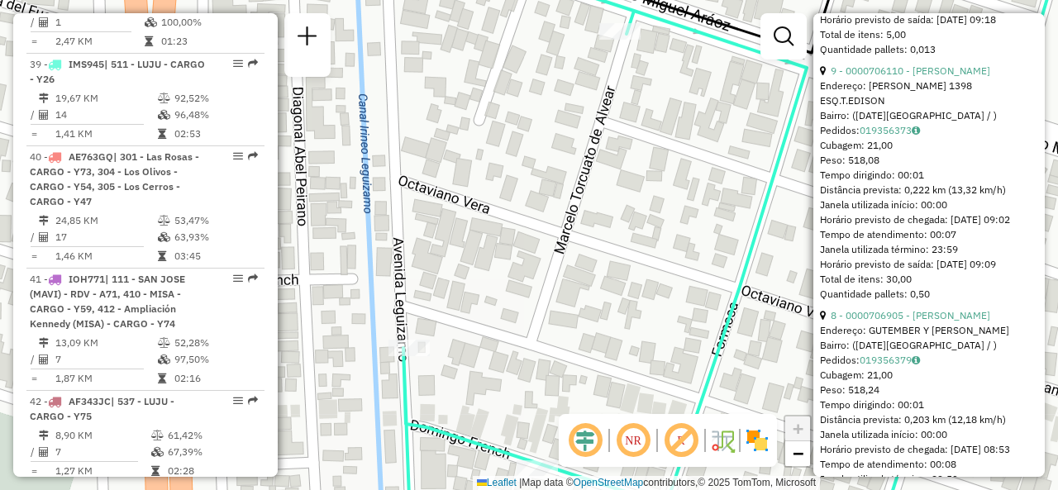
scroll to position [1900, 0]
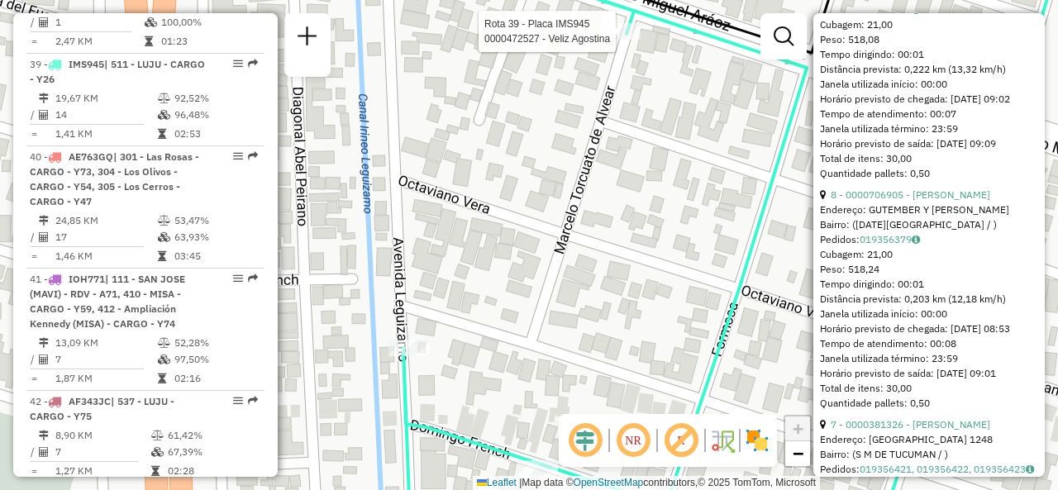
click at [622, 40] on div at bounding box center [619, 31] width 41 height 17
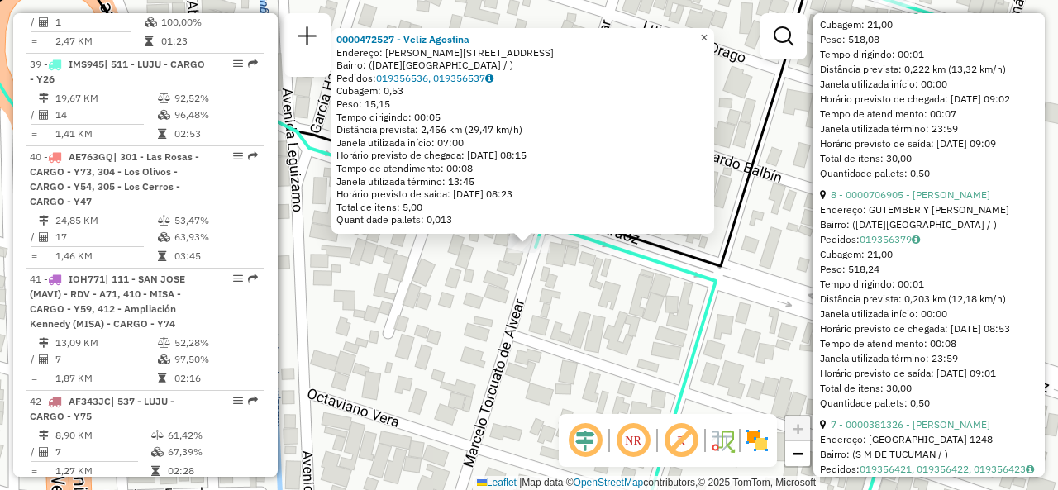
click at [707, 37] on span "×" at bounding box center [703, 38] width 7 height 14
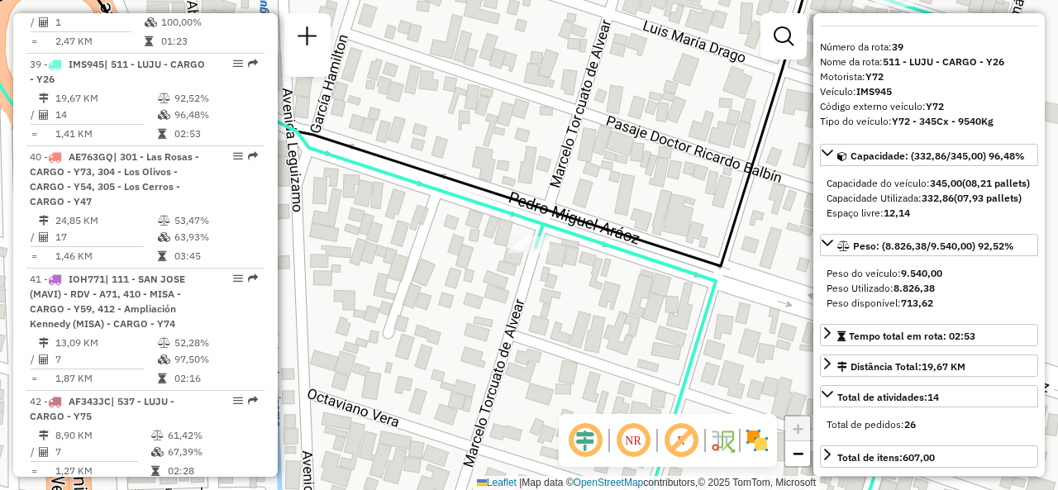
scroll to position [0, 0]
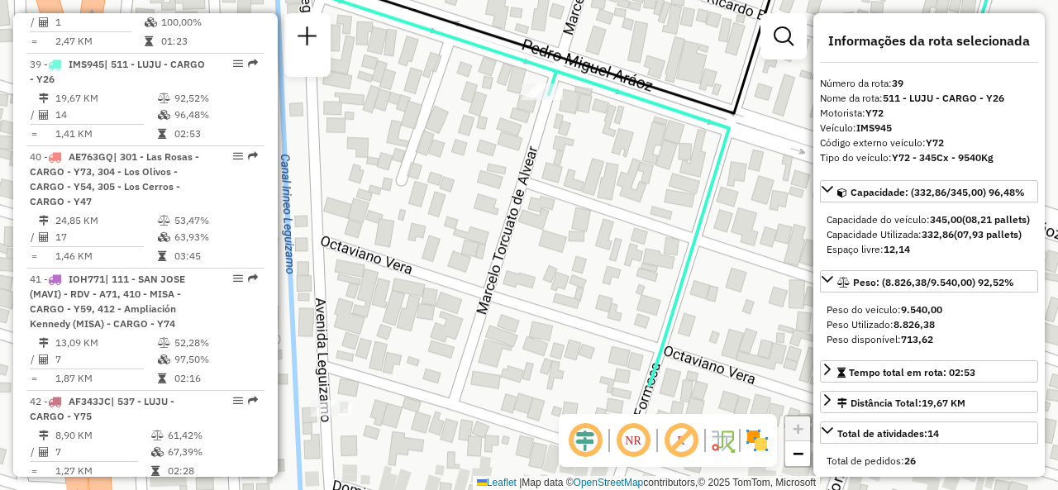
drag, startPoint x: 654, startPoint y: 230, endPoint x: 668, endPoint y: 77, distance: 153.4
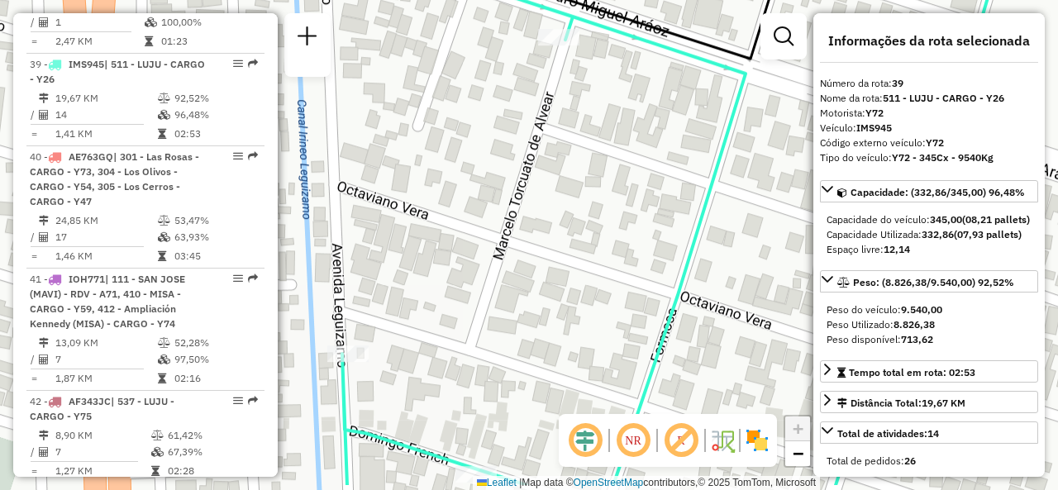
drag, startPoint x: 618, startPoint y: 156, endPoint x: 635, endPoint y: 102, distance: 57.0
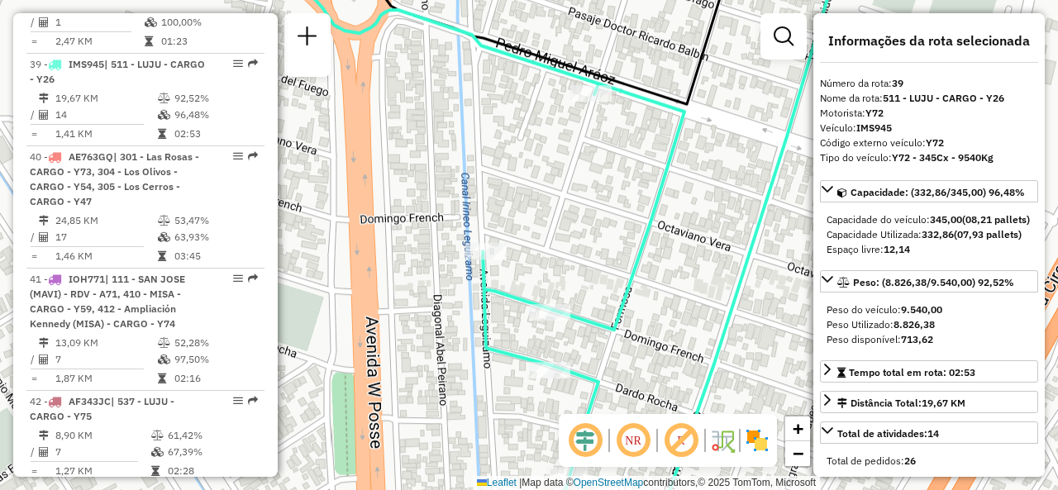
drag, startPoint x: 656, startPoint y: 157, endPoint x: 648, endPoint y: 185, distance: 29.3
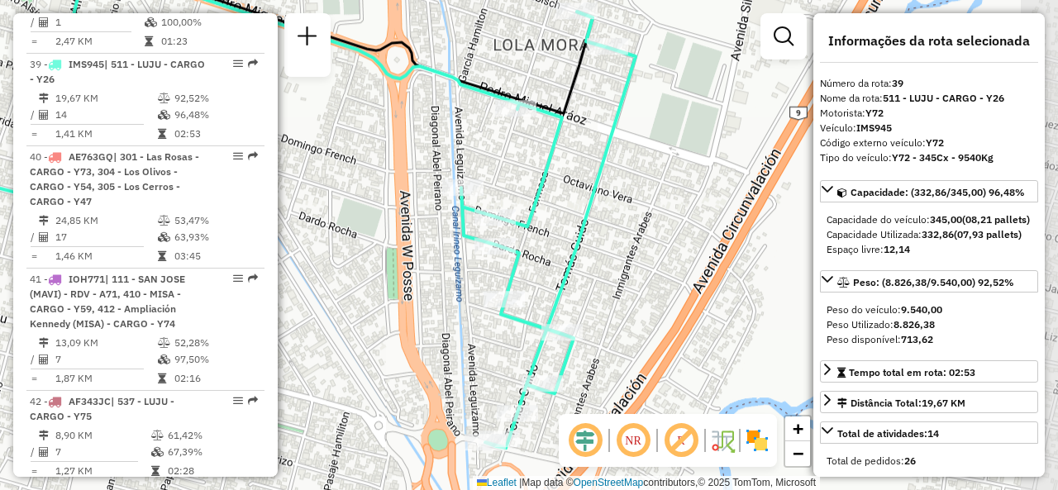
drag, startPoint x: 644, startPoint y: 325, endPoint x: 564, endPoint y: 229, distance: 124.9
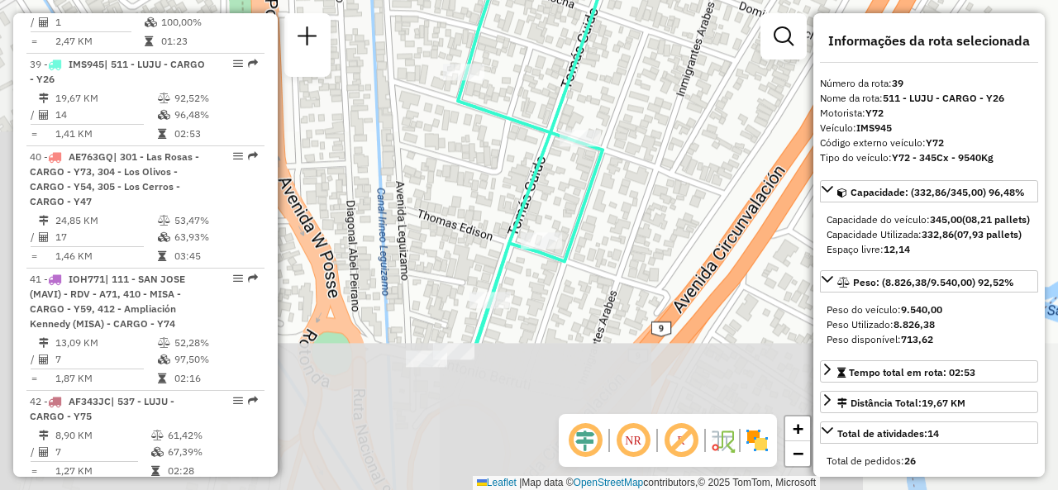
drag, startPoint x: 532, startPoint y: 285, endPoint x: 597, endPoint y: 89, distance: 206.2
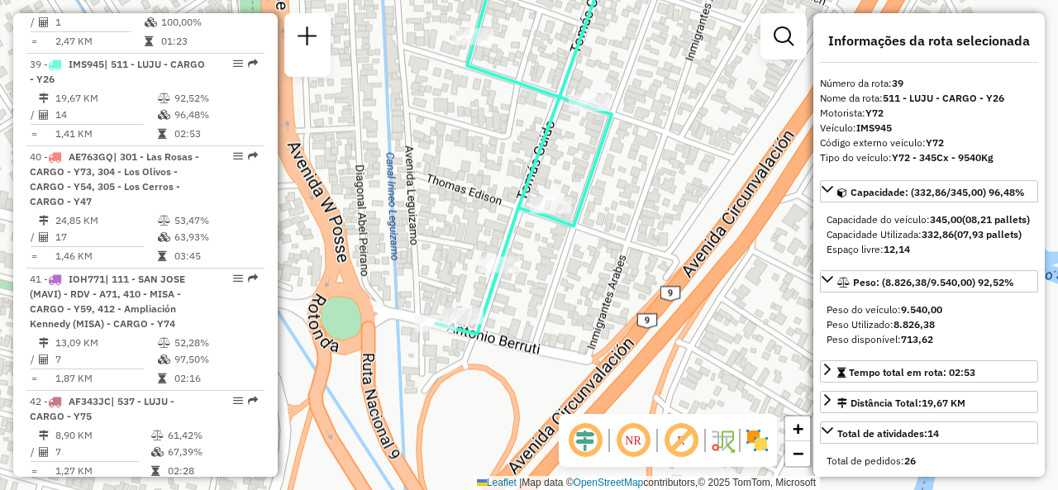
drag, startPoint x: 607, startPoint y: 115, endPoint x: 611, endPoint y: 68, distance: 47.3
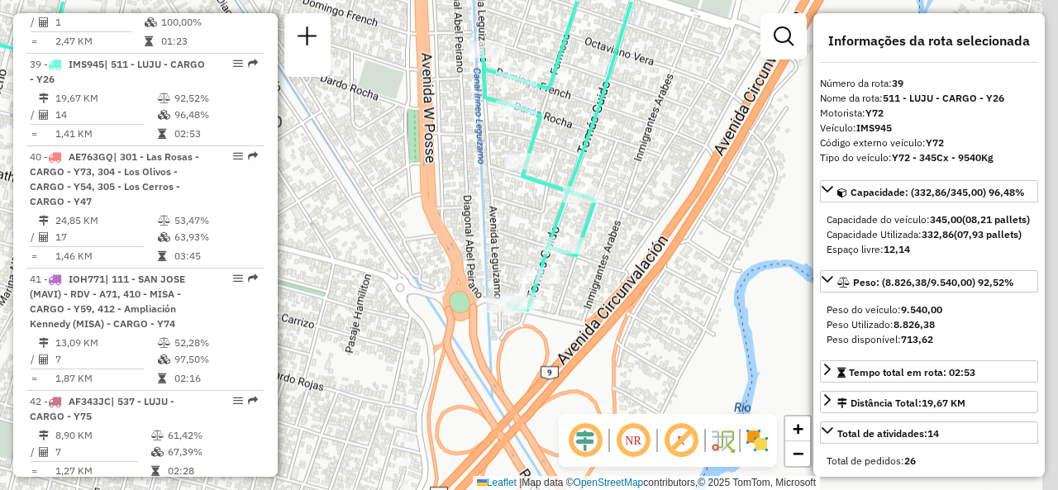
drag, startPoint x: 730, startPoint y: 187, endPoint x: 497, endPoint y: 262, distance: 245.6
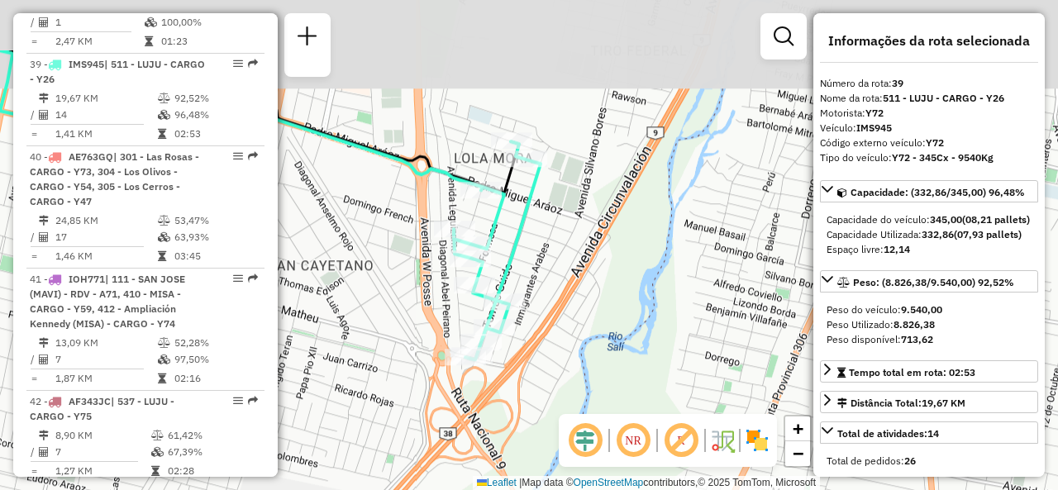
drag, startPoint x: 534, startPoint y: 190, endPoint x: 544, endPoint y: 290, distance: 100.5
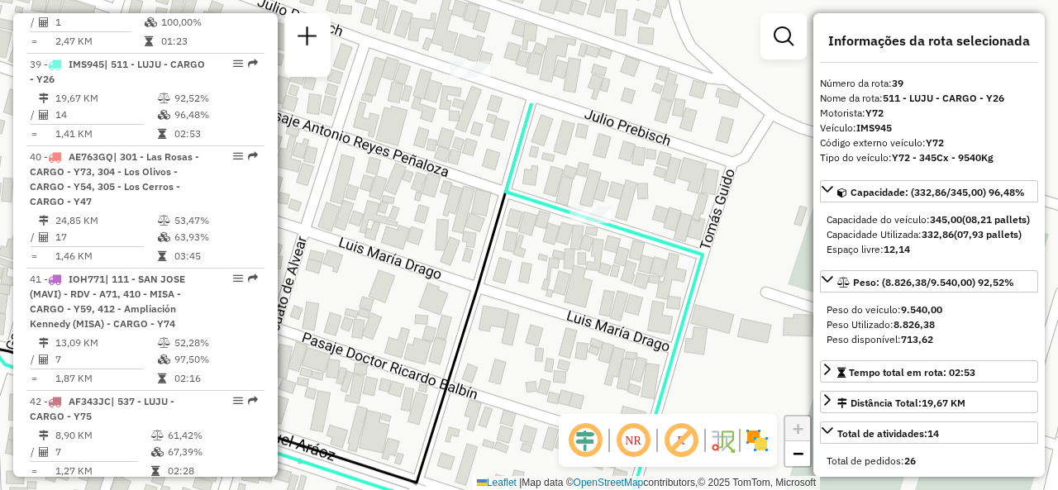
drag, startPoint x: 539, startPoint y: 161, endPoint x: 599, endPoint y: 314, distance: 164.3
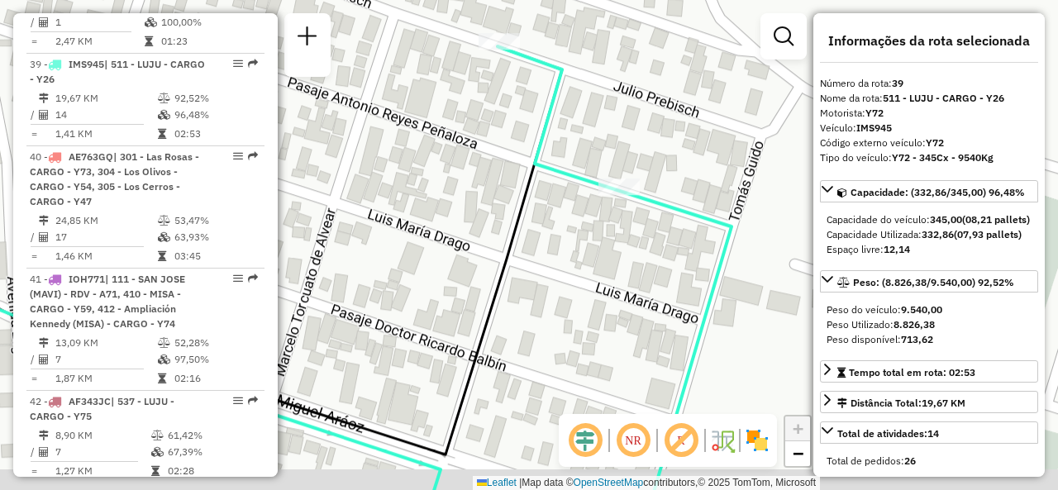
drag, startPoint x: 636, startPoint y: 302, endPoint x: 687, endPoint y: 265, distance: 62.8
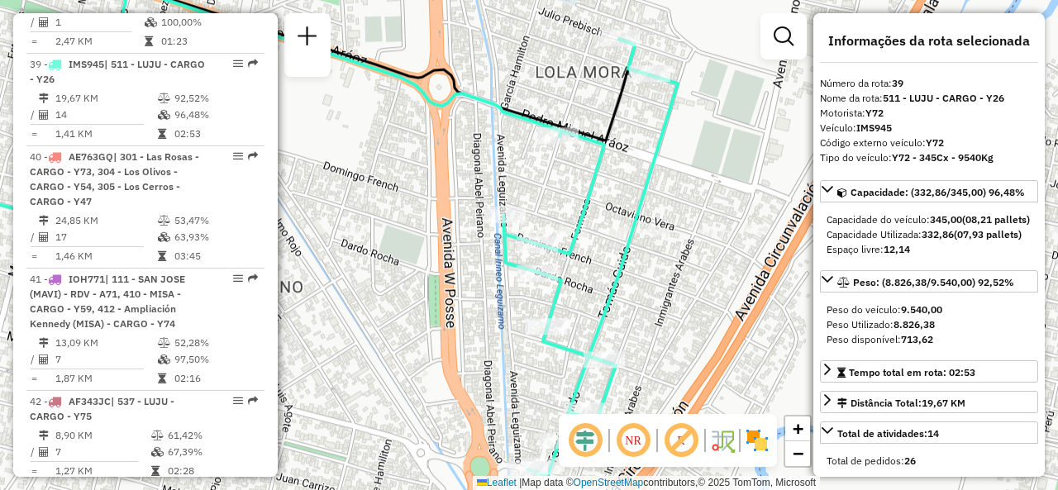
drag, startPoint x: 696, startPoint y: 102, endPoint x: 687, endPoint y: 88, distance: 15.6
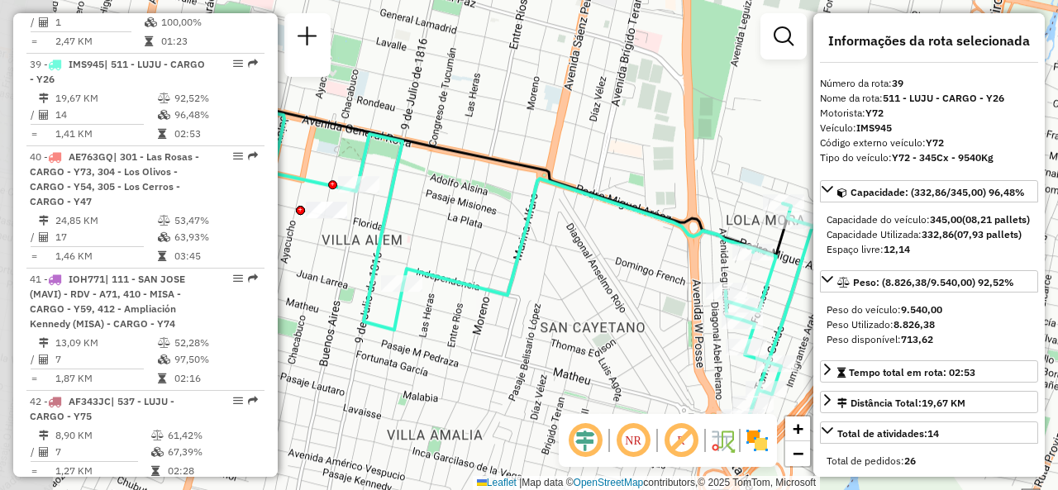
drag, startPoint x: 523, startPoint y: 202, endPoint x: 773, endPoint y: 274, distance: 260.5
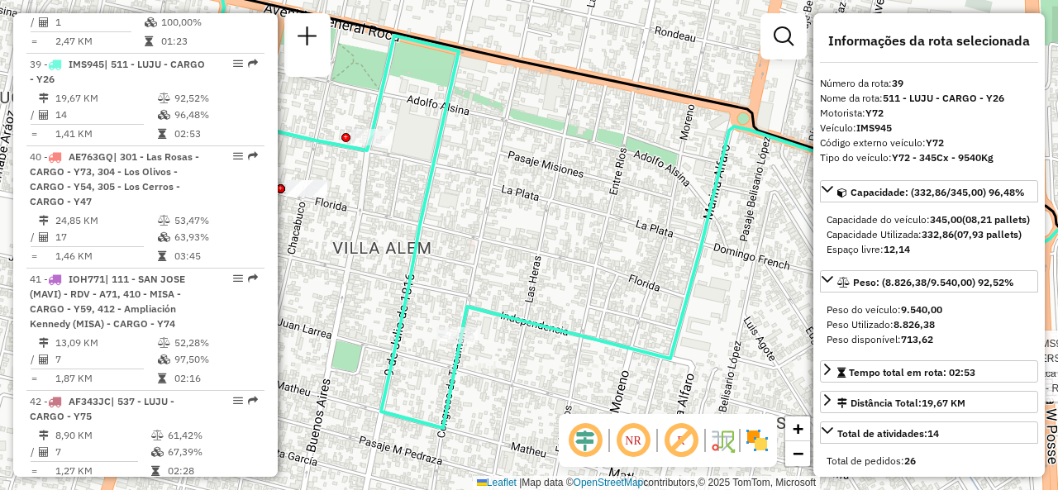
drag, startPoint x: 373, startPoint y: 200, endPoint x: 445, endPoint y: 214, distance: 72.4
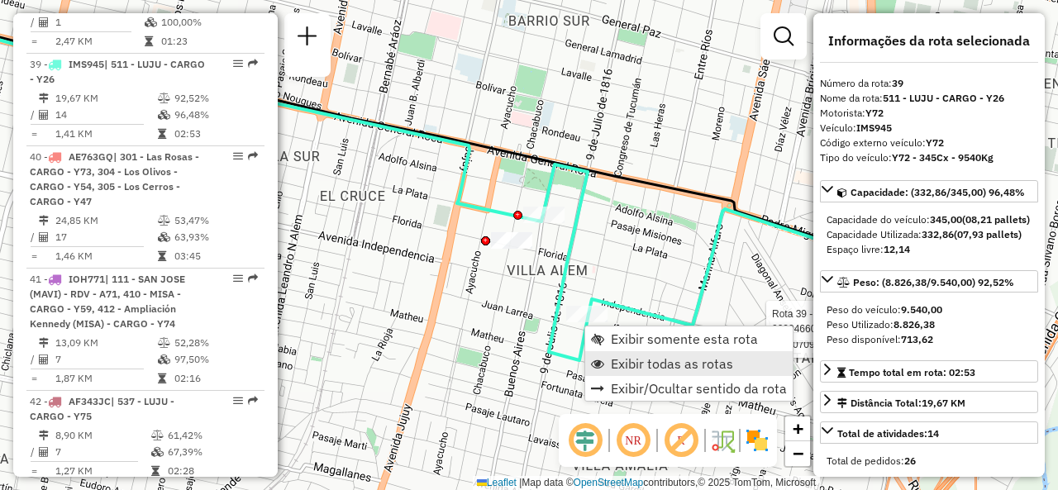
click at [616, 359] on span "Exibir todas as rotas" at bounding box center [672, 363] width 122 height 13
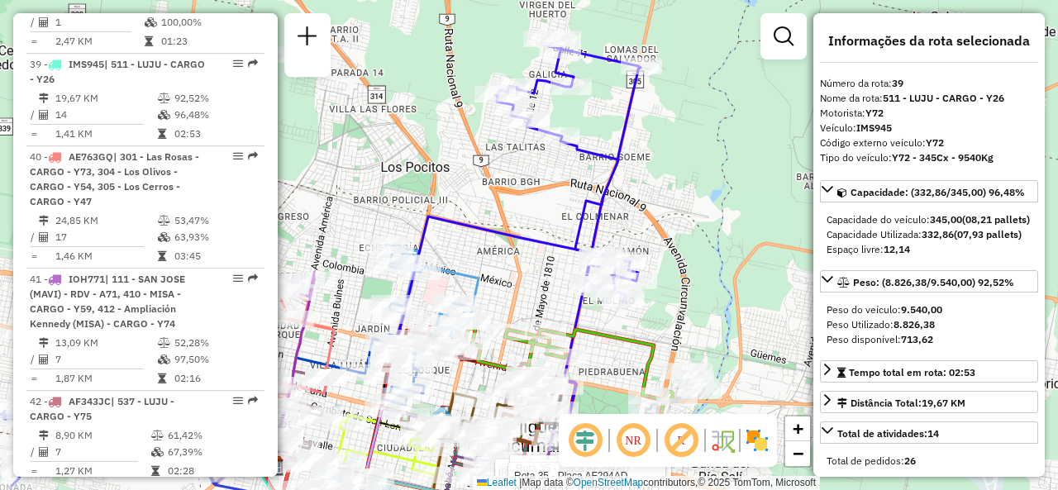
drag, startPoint x: 479, startPoint y: 75, endPoint x: 537, endPoint y: 148, distance: 92.9
click at [537, 148] on div "Rota 39 - Placa IMS945 0000709244 - RIVERO GLADIS Rota 39 - Placa IMS945 000046…" at bounding box center [529, 245] width 1058 height 490
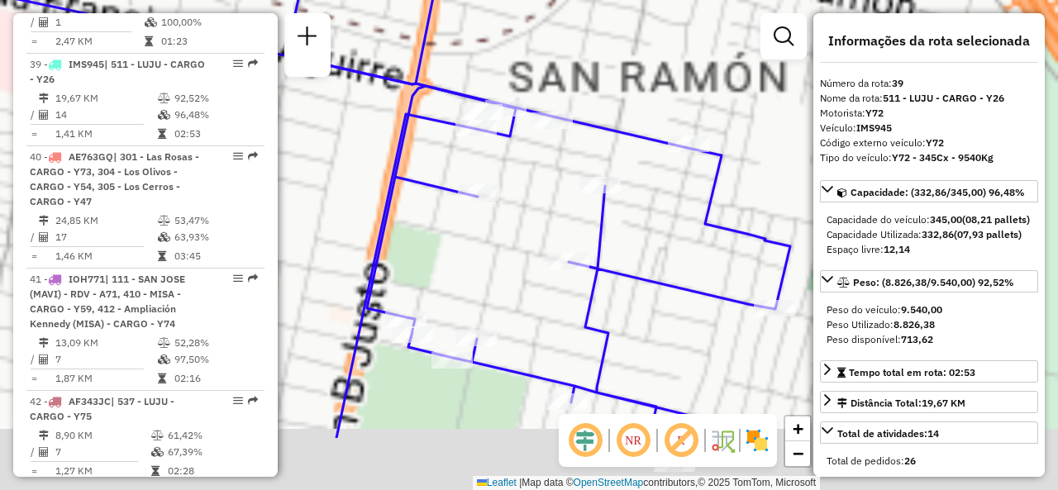
drag, startPoint x: 602, startPoint y: 174, endPoint x: 616, endPoint y: 73, distance: 102.7
click at [616, 73] on div "Rota 39 - Placa IMS945 0000709244 - RIVERO GLADIS Rota 39 - Placa IMS945 000046…" at bounding box center [529, 245] width 1058 height 490
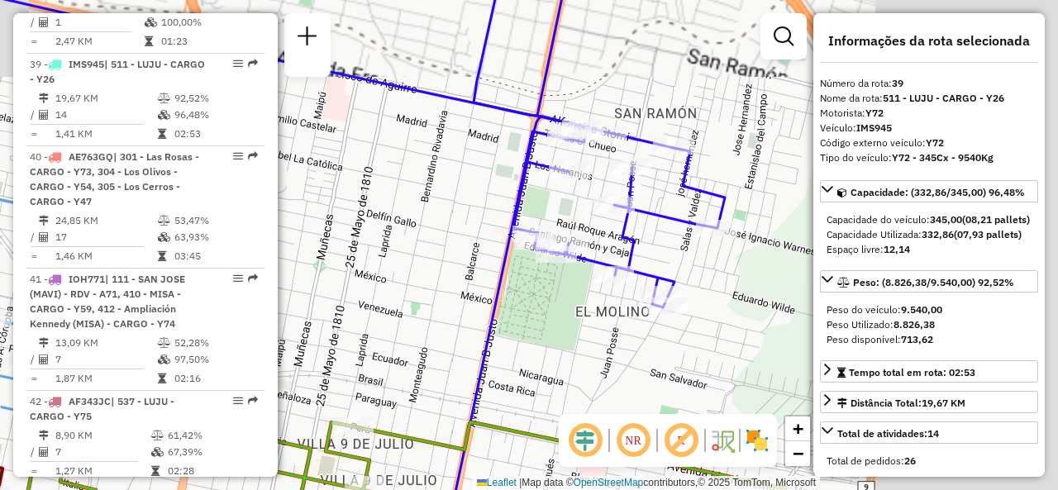
drag, startPoint x: 621, startPoint y: 102, endPoint x: 641, endPoint y: 112, distance: 22.6
click at [641, 112] on div "Rota 39 - Placa IMS945 0000709244 - RIVERO GLADIS Rota 39 - Placa IMS945 000046…" at bounding box center [529, 245] width 1058 height 490
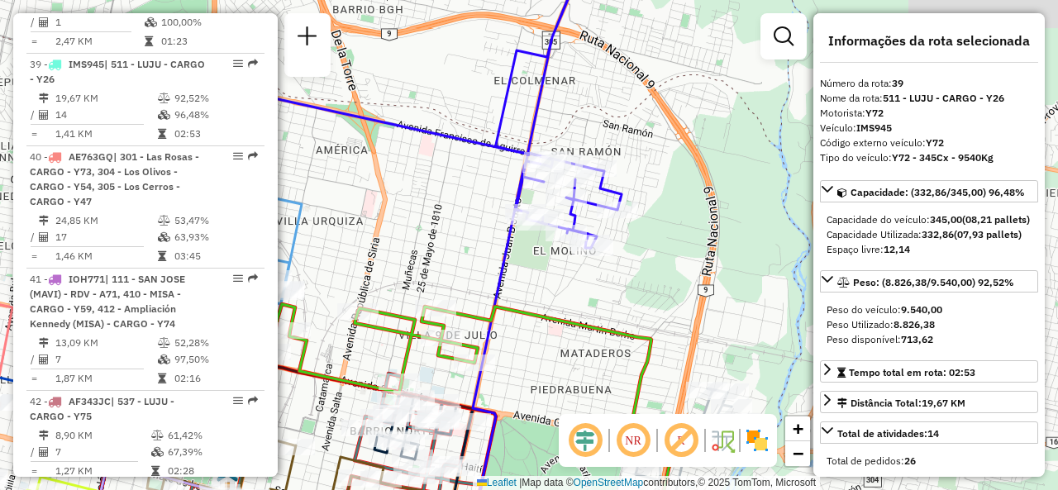
drag, startPoint x: 438, startPoint y: 190, endPoint x: 464, endPoint y: 211, distance: 32.9
click at [469, 194] on div "Rota 39 - Placa IMS945 0000709244 - RIVERO GLADIS Rota 39 - Placa IMS945 000046…" at bounding box center [529, 245] width 1058 height 490
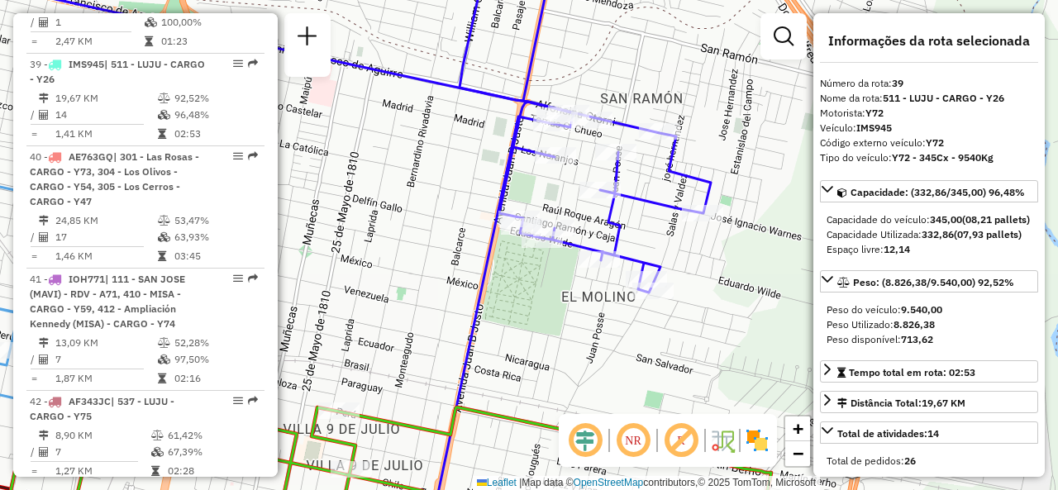
drag, startPoint x: 567, startPoint y: 197, endPoint x: 503, endPoint y: 237, distance: 75.4
click at [504, 235] on div "Rota 39 - Placa IMS945 0000709244 - RIVERO GLADIS Rota 39 - Placa IMS945 000046…" at bounding box center [529, 245] width 1058 height 490
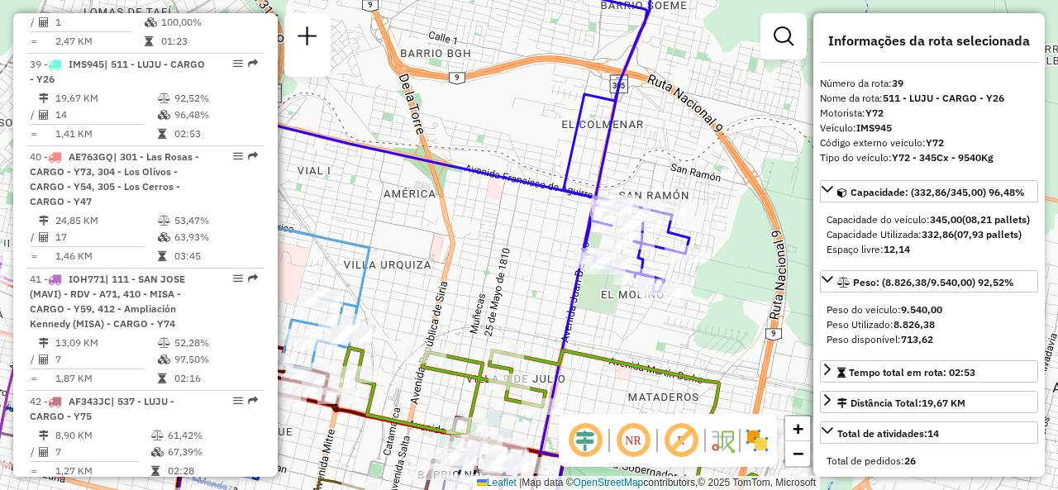
click at [502, 142] on div "Rota 39 - Placa IMS945 0000709244 - RIVERO GLADIS Rota 39 - Placa IMS945 000046…" at bounding box center [529, 245] width 1058 height 490
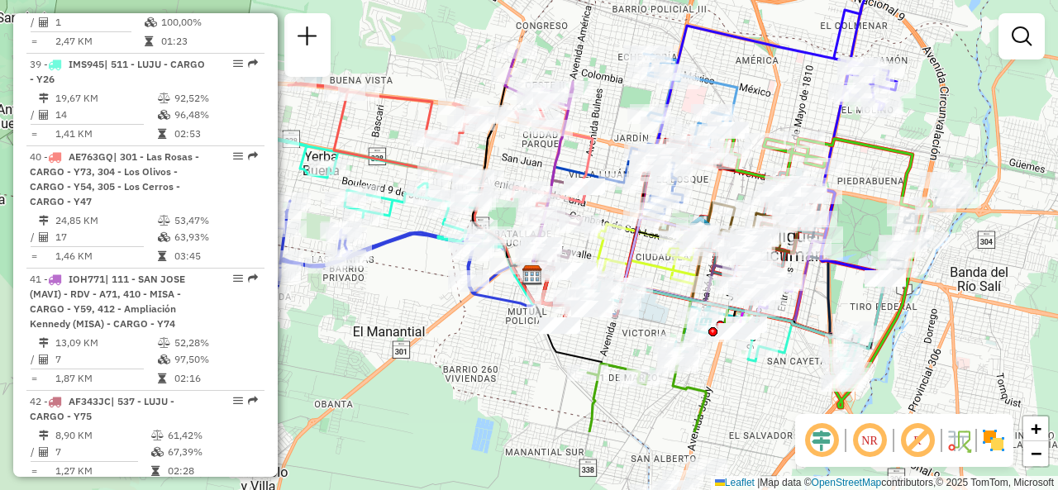
drag, startPoint x: 507, startPoint y: 207, endPoint x: 809, endPoint y: 100, distance: 320.2
click at [809, 100] on div "Janela de atendimento Grade de atendimento Capacidade Transportadoras Veículos …" at bounding box center [529, 245] width 1058 height 490
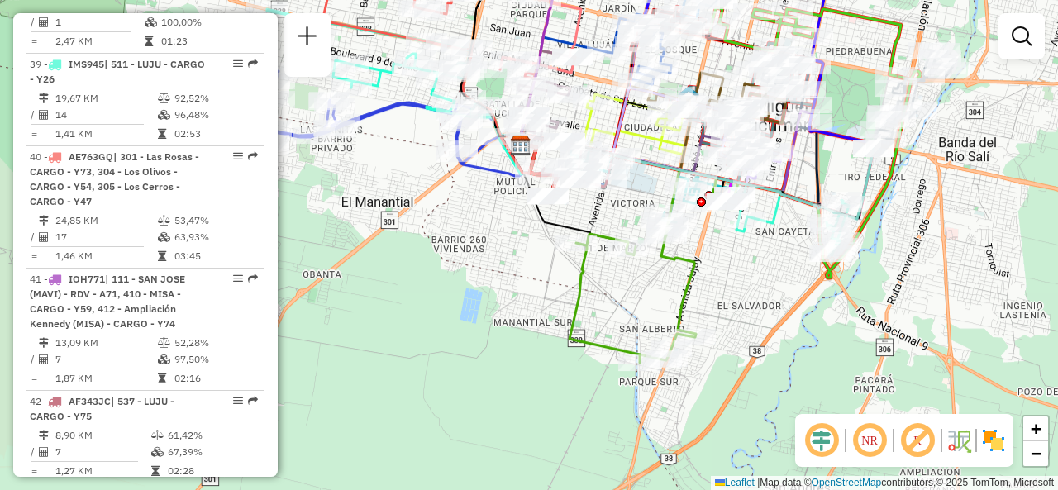
drag, startPoint x: 801, startPoint y: 396, endPoint x: 789, endPoint y: 266, distance: 130.2
click at [789, 266] on div "Rota 21 - Placa AA173HZ 0000706495 - CORONEL RAMON ANTONIO Rota 21 - Placa AA17…" at bounding box center [529, 245] width 1058 height 490
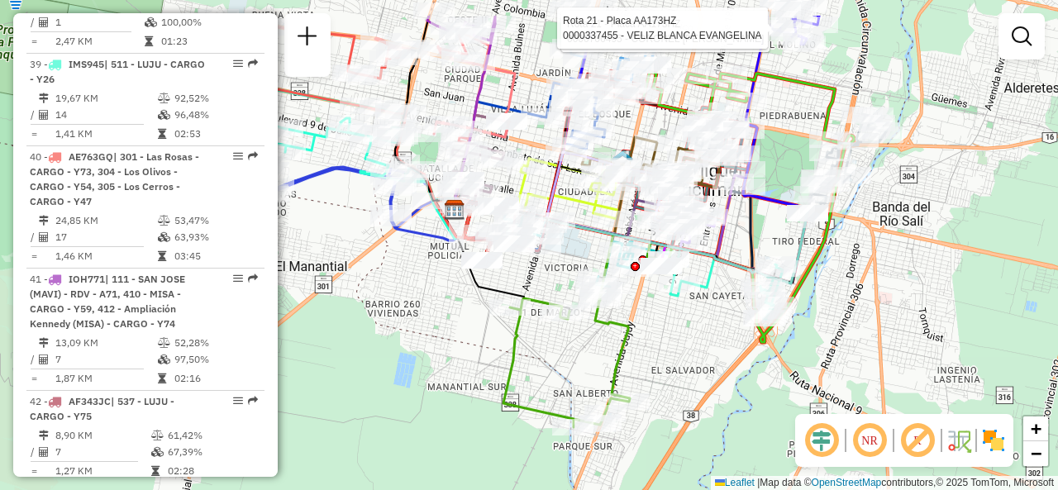
drag, startPoint x: 762, startPoint y: 267, endPoint x: 696, endPoint y: 331, distance: 92.3
click at [696, 331] on div "Rota 21 - Placa AA173HZ 0000706495 - CORONEL RAMON ANTONIO Rota 21 - Placa AA17…" at bounding box center [529, 245] width 1058 height 490
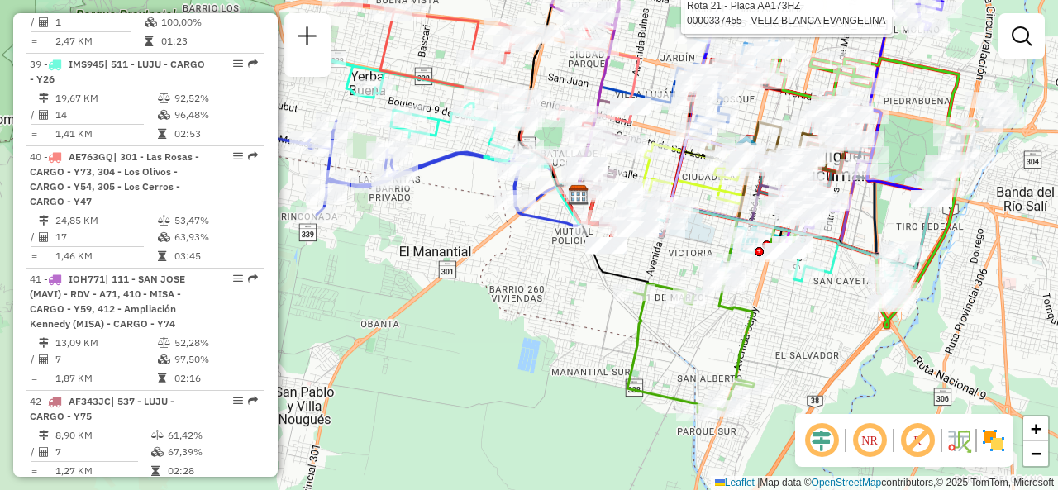
drag, startPoint x: 337, startPoint y: 265, endPoint x: 451, endPoint y: 244, distance: 116.0
click at [451, 244] on div "Rota 21 - Placa AA173HZ 0000706495 - CORONEL RAMON ANTONIO Rota 21 - Placa AA17…" at bounding box center [529, 245] width 1058 height 490
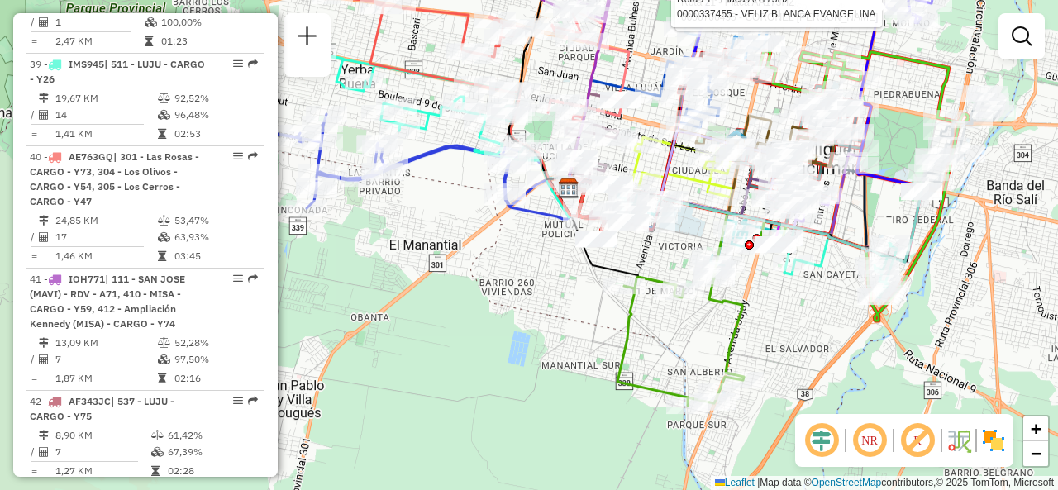
click at [881, 202] on div "Rota 21 - Placa AA173HZ 0000706495 - CORONEL RAMON ANTONIO Rota 21 - Placa AA17…" at bounding box center [529, 245] width 1058 height 490
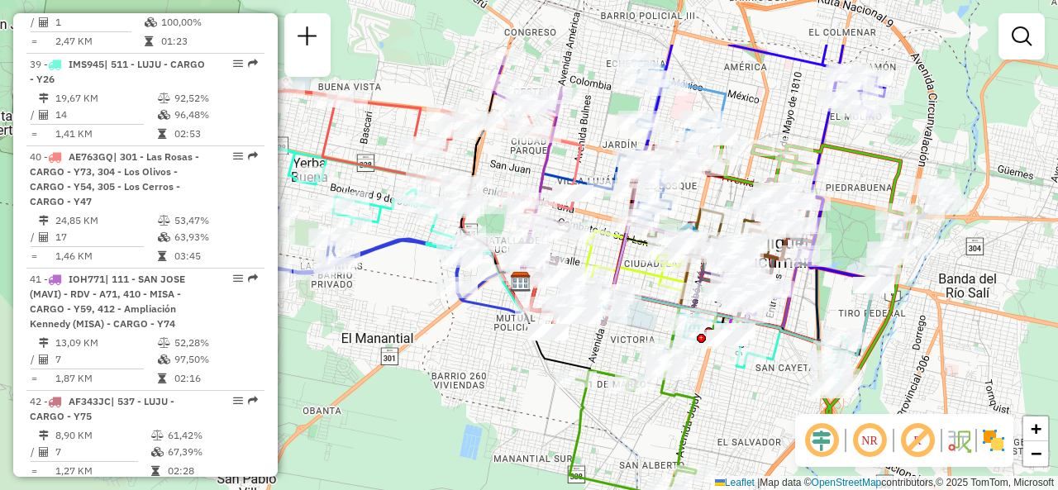
drag, startPoint x: 881, startPoint y: 202, endPoint x: 838, endPoint y: 300, distance: 107.3
click at [838, 300] on div "Janela de atendimento Grade de atendimento Capacidade Transportadoras Veículos …" at bounding box center [529, 245] width 1058 height 490
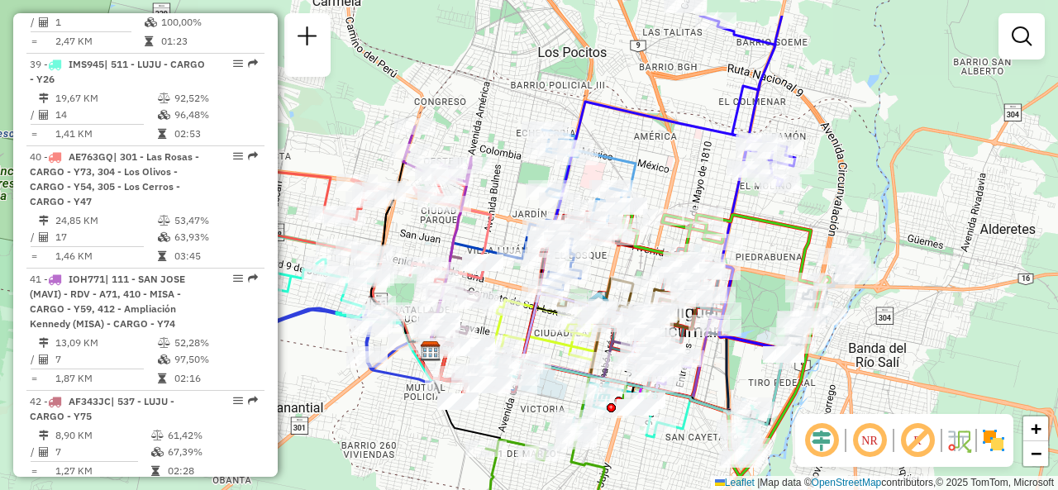
drag, startPoint x: 819, startPoint y: 97, endPoint x: 724, endPoint y: 222, distance: 157.5
click at [724, 222] on div "Janela de atendimento Grade de atendimento Capacidade Transportadoras Veículos …" at bounding box center [529, 245] width 1058 height 490
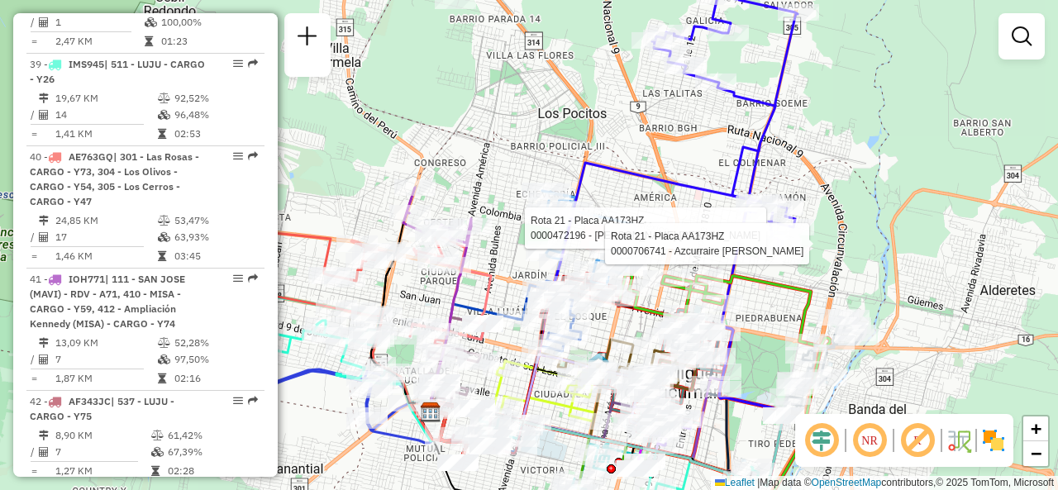
select select "**********"
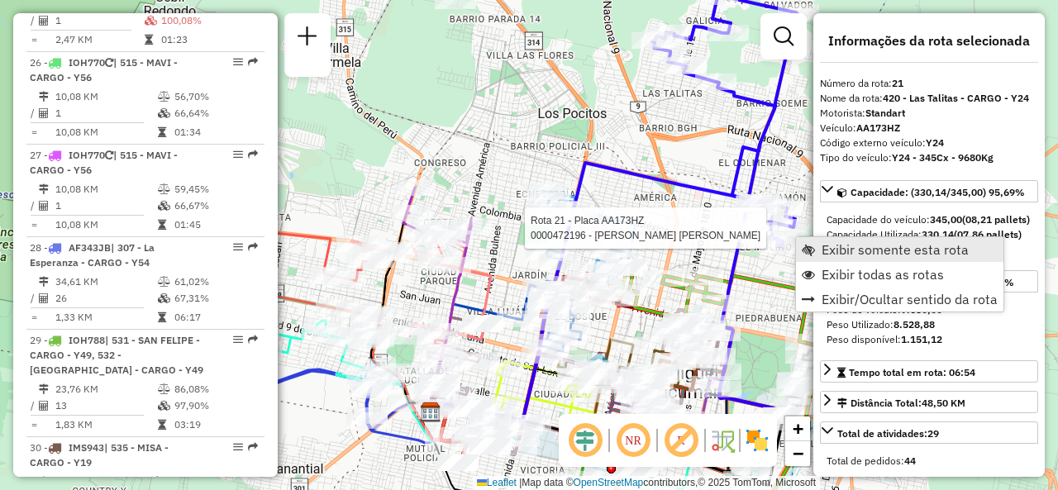
scroll to position [2761, 0]
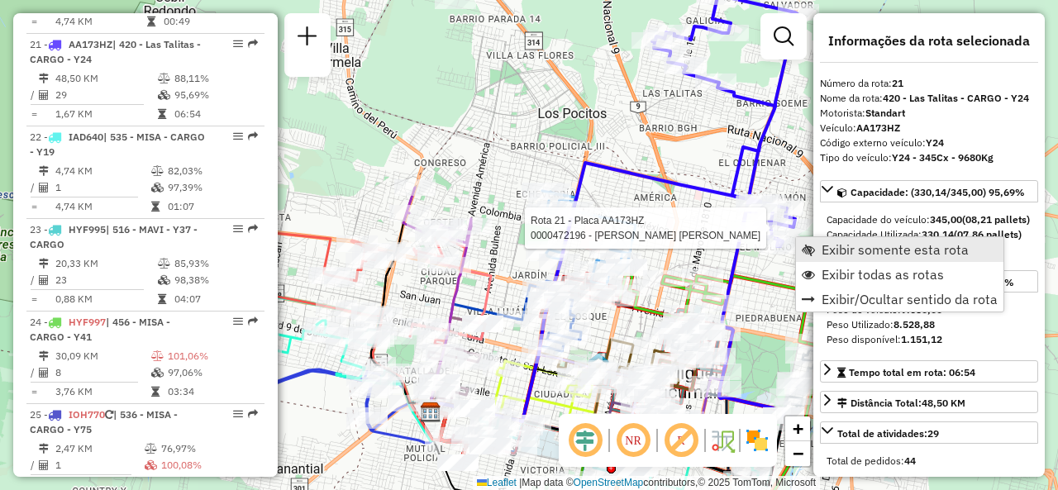
click at [823, 254] on span "Exibir somente esta rota" at bounding box center [894, 249] width 147 height 13
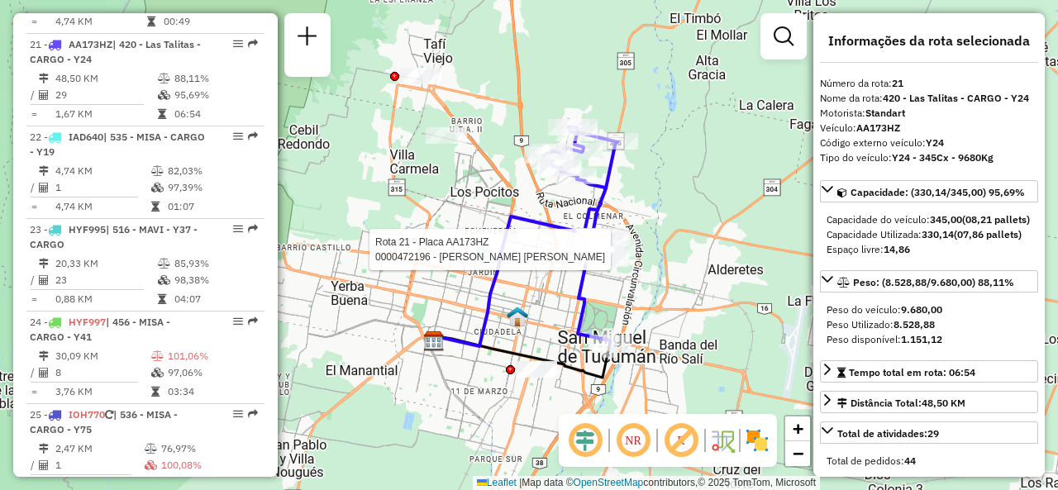
drag, startPoint x: 692, startPoint y: 194, endPoint x: 691, endPoint y: 297, distance: 103.3
click at [691, 297] on div "Rota 21 - Placa AA173HZ 0000472196 - Gonzalez Torres Gustavo Daniel Janela de a…" at bounding box center [529, 245] width 1058 height 490
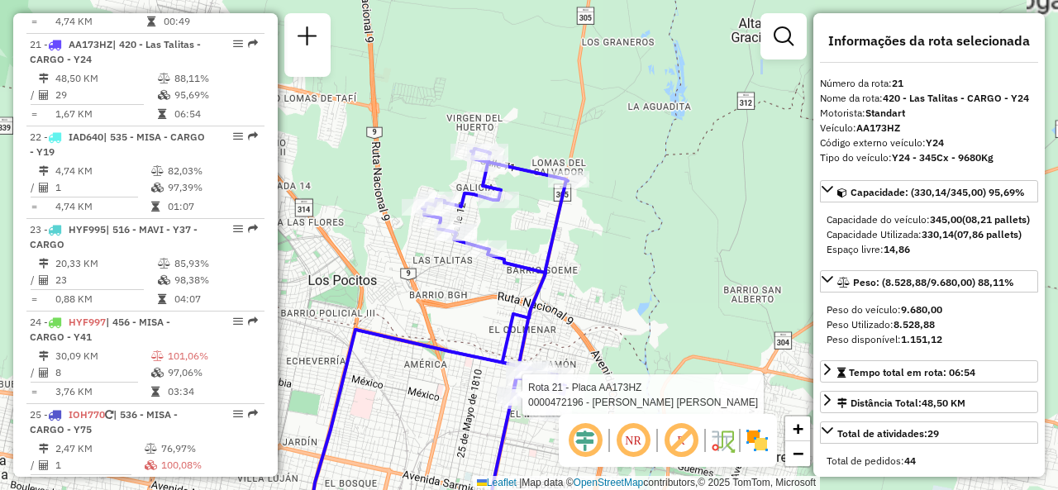
drag, startPoint x: 663, startPoint y: 231, endPoint x: 711, endPoint y: 80, distance: 157.8
click at [711, 64] on div "Rota 21 - Placa AA173HZ 0000472196 - Gonzalez Torres Gustavo Daniel Janela de a…" at bounding box center [529, 245] width 1058 height 490
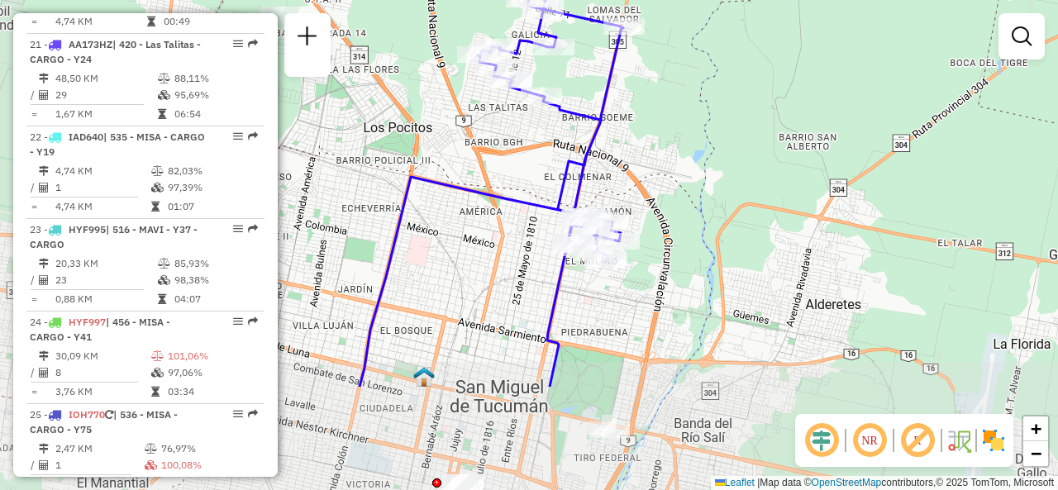
drag, startPoint x: 690, startPoint y: 230, endPoint x: 745, endPoint y: 77, distance: 162.6
click at [745, 77] on div "Janela de atendimento Grade de atendimento Capacidade Transportadoras Veículos …" at bounding box center [529, 245] width 1058 height 490
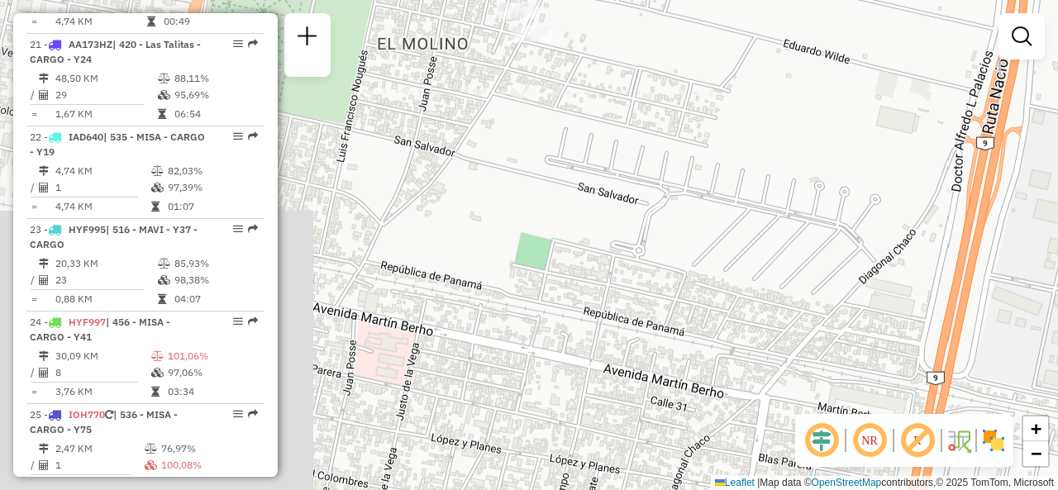
drag, startPoint x: 507, startPoint y: 175, endPoint x: 623, endPoint y: 133, distance: 123.1
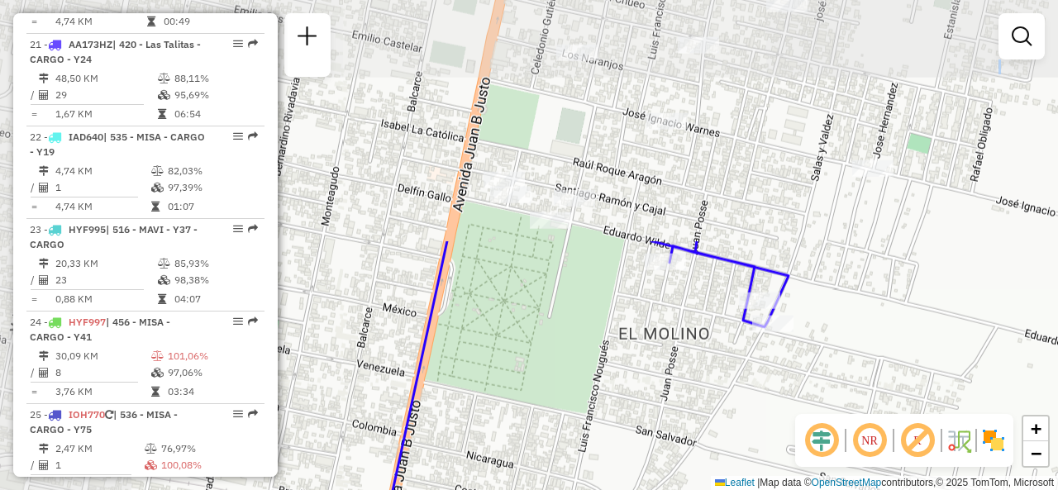
drag, startPoint x: 516, startPoint y: 77, endPoint x: 757, endPoint y: 351, distance: 365.3
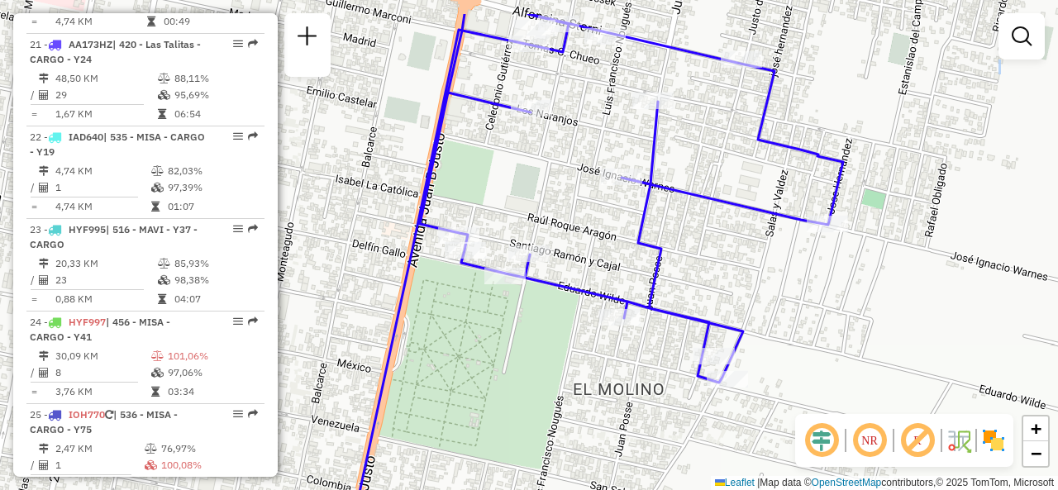
drag, startPoint x: 809, startPoint y: 250, endPoint x: 763, endPoint y: 313, distance: 77.5
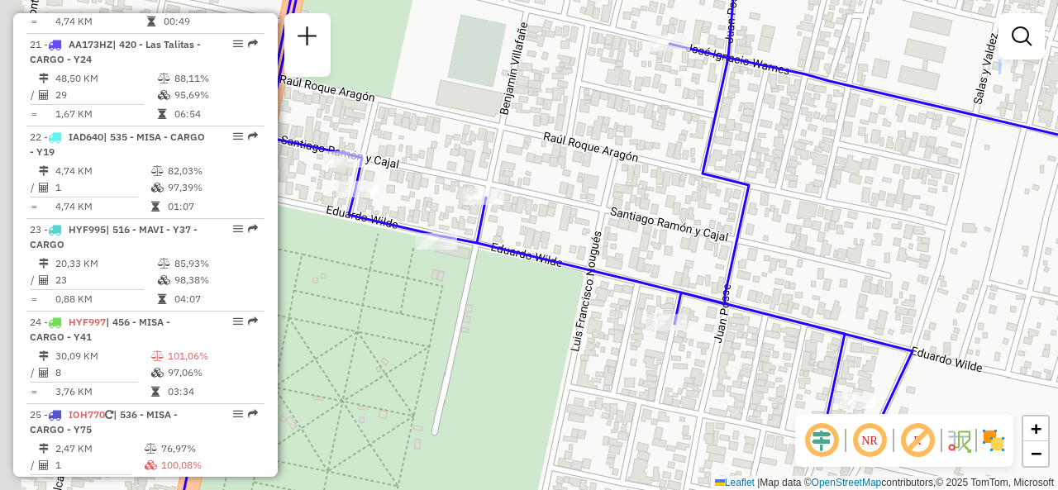
drag, startPoint x: 725, startPoint y: 312, endPoint x: 896, endPoint y: 309, distance: 170.2
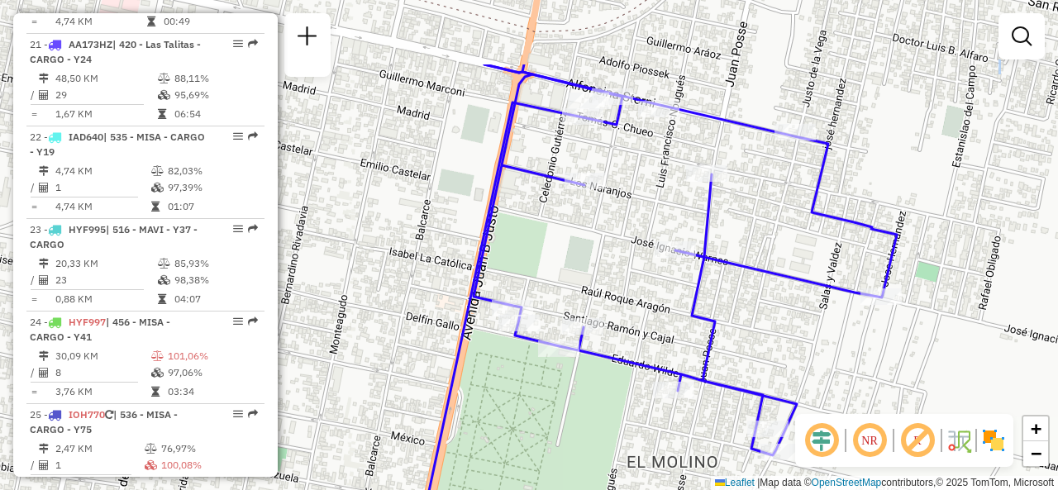
drag, startPoint x: 777, startPoint y: 249, endPoint x: 732, endPoint y: 344, distance: 105.0
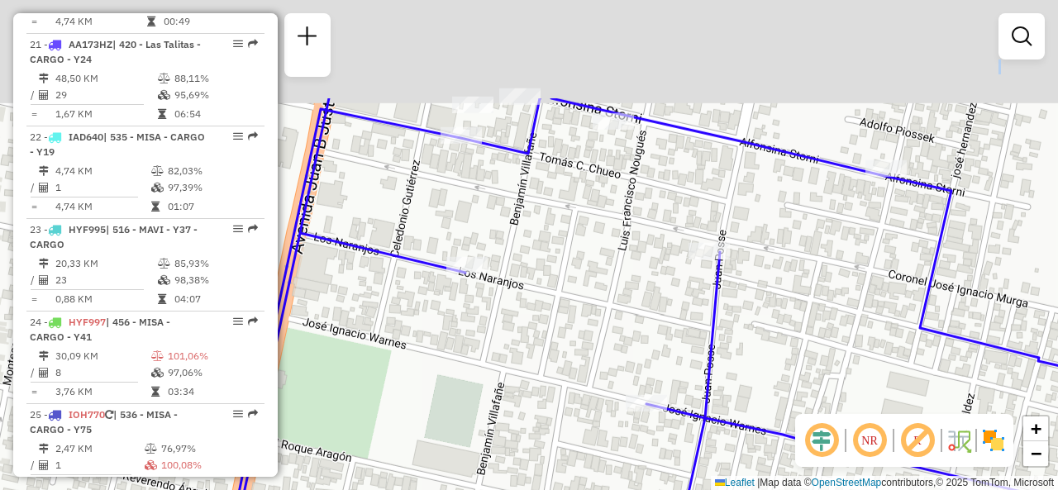
drag, startPoint x: 782, startPoint y: 181, endPoint x: 843, endPoint y: 337, distance: 167.7
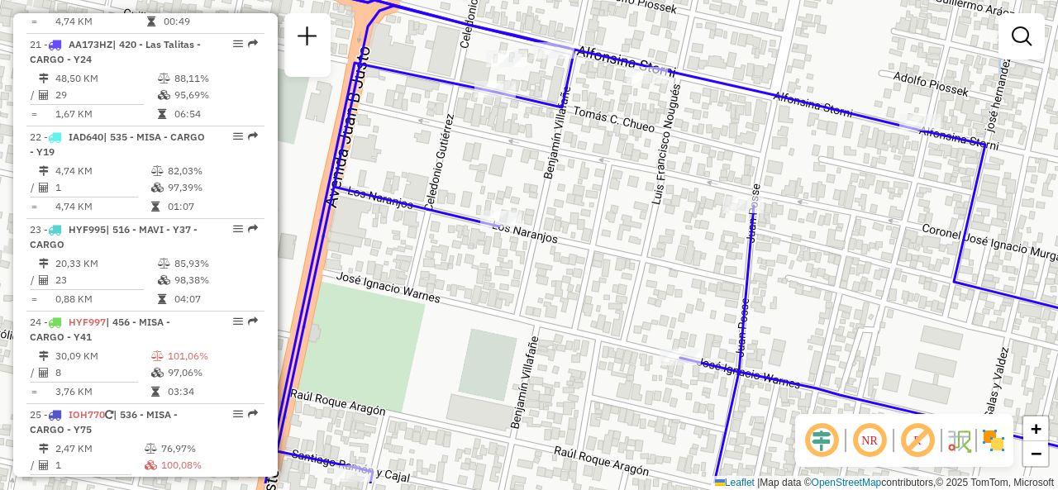
drag, startPoint x: 474, startPoint y: 221, endPoint x: 519, endPoint y: 165, distance: 71.7
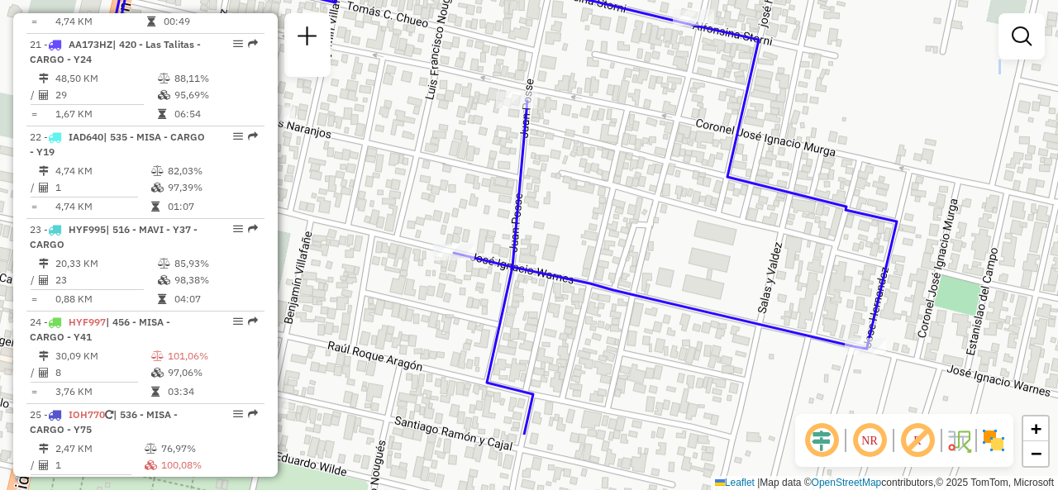
drag, startPoint x: 835, startPoint y: 265, endPoint x: 611, endPoint y: 163, distance: 245.5
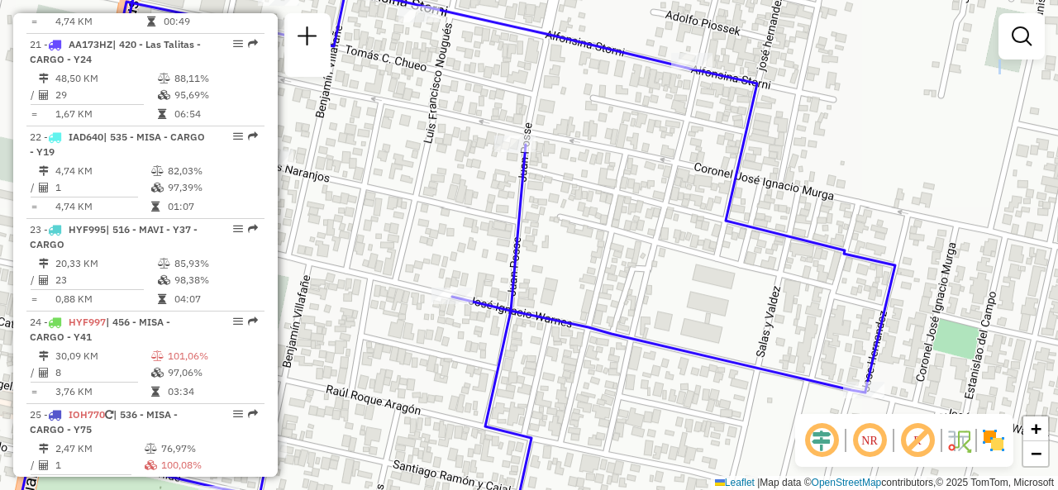
drag, startPoint x: 666, startPoint y: 193, endPoint x: 664, endPoint y: 236, distance: 43.8
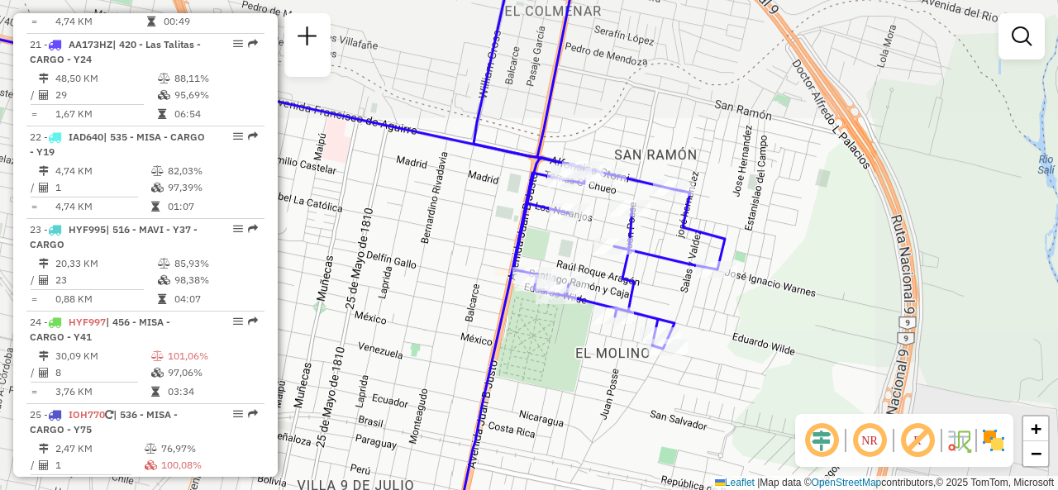
drag, startPoint x: 663, startPoint y: 244, endPoint x: 652, endPoint y: 169, distance: 76.0
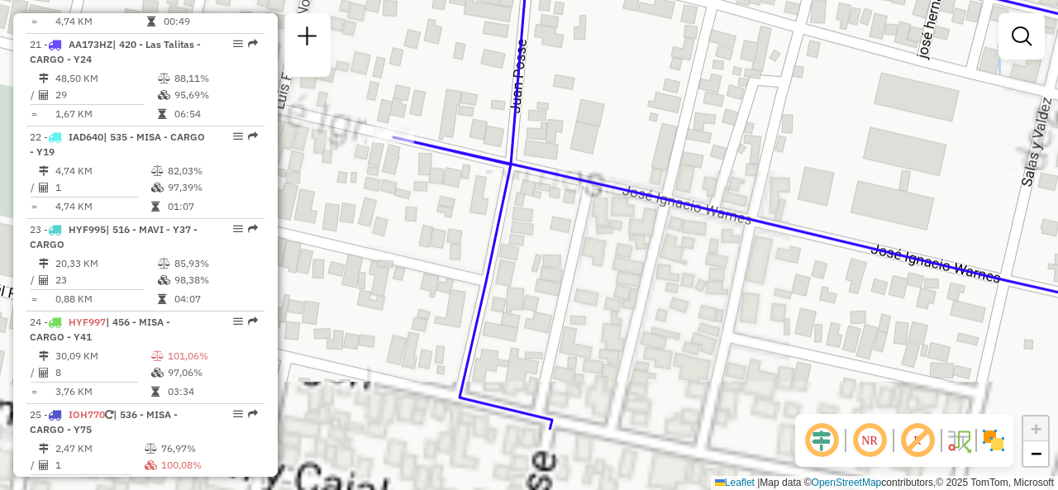
drag, startPoint x: 636, startPoint y: 313, endPoint x: 787, endPoint y: 151, distance: 221.6
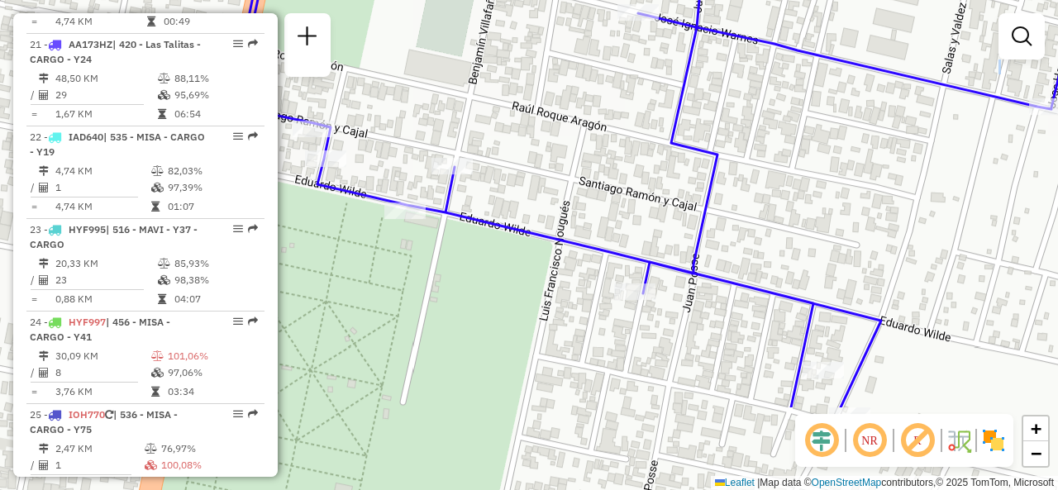
drag, startPoint x: 687, startPoint y: 275, endPoint x: 708, endPoint y: 141, distance: 135.4
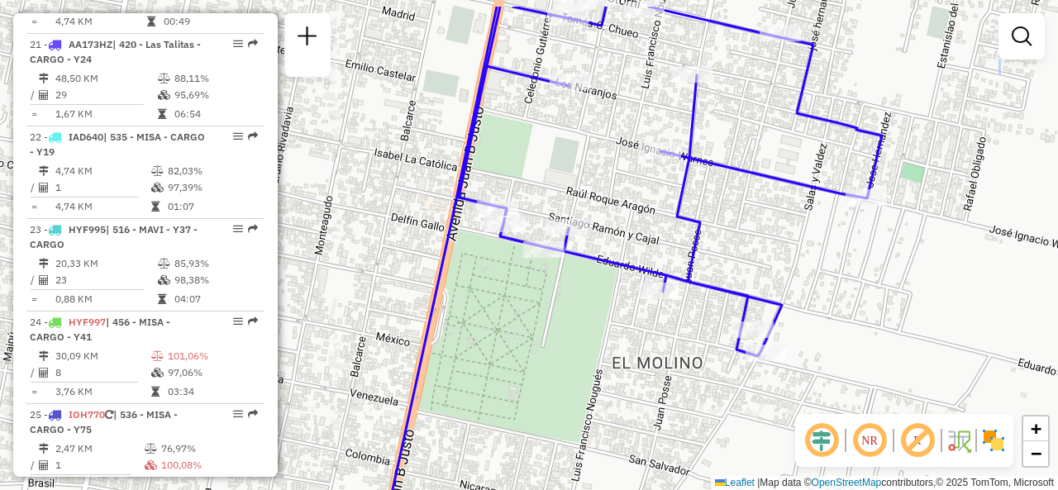
drag, startPoint x: 714, startPoint y: 183, endPoint x: 699, endPoint y: 238, distance: 57.3
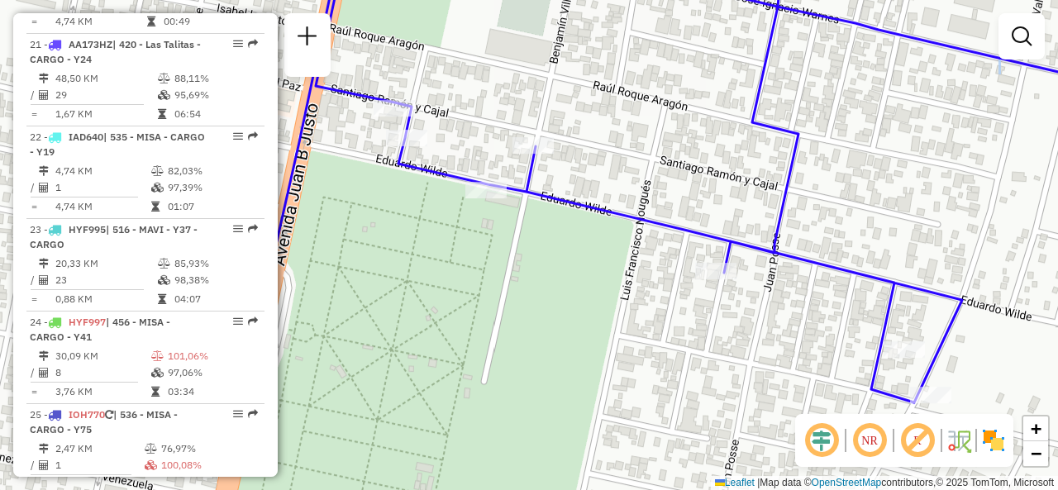
drag, startPoint x: 699, startPoint y: 238, endPoint x: 796, endPoint y: 166, distance: 120.5
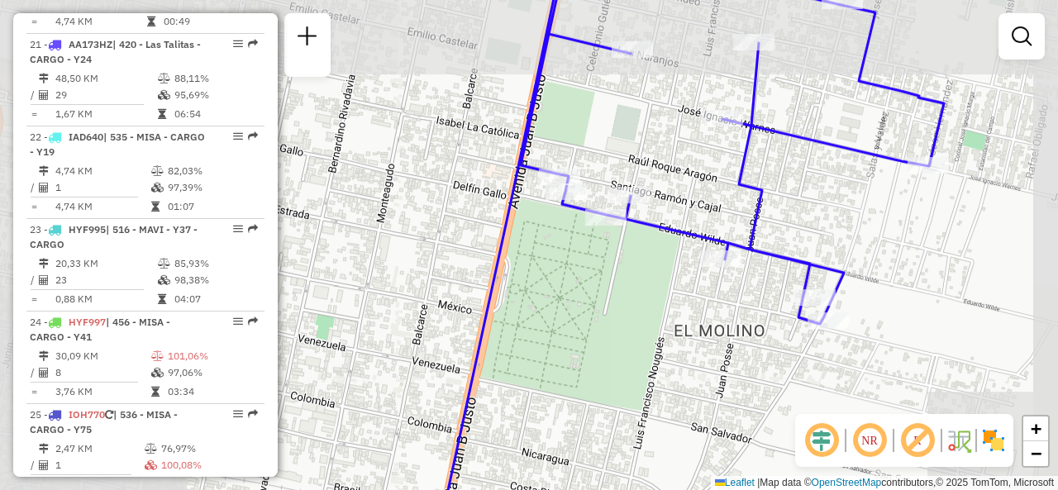
select select "**********"
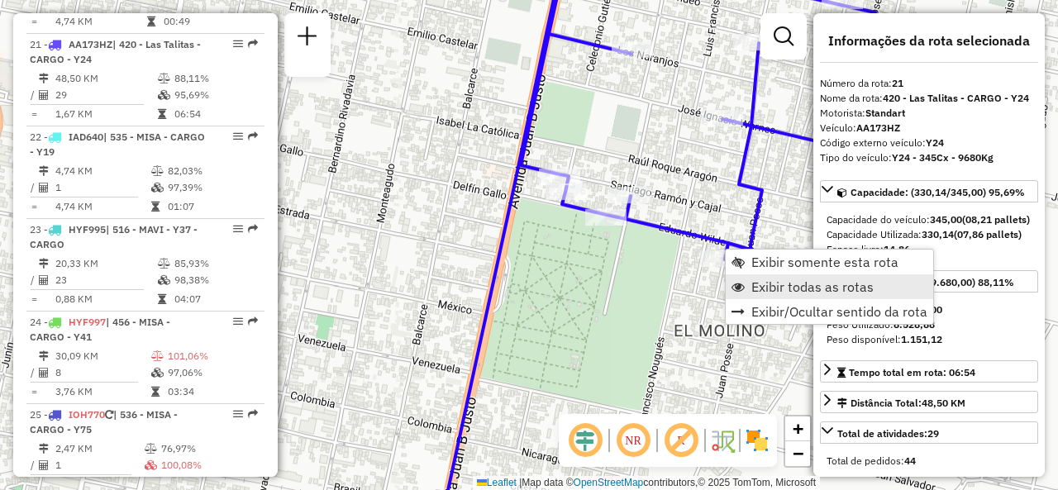
click at [749, 285] on link "Exibir todas as rotas" at bounding box center [828, 286] width 207 height 25
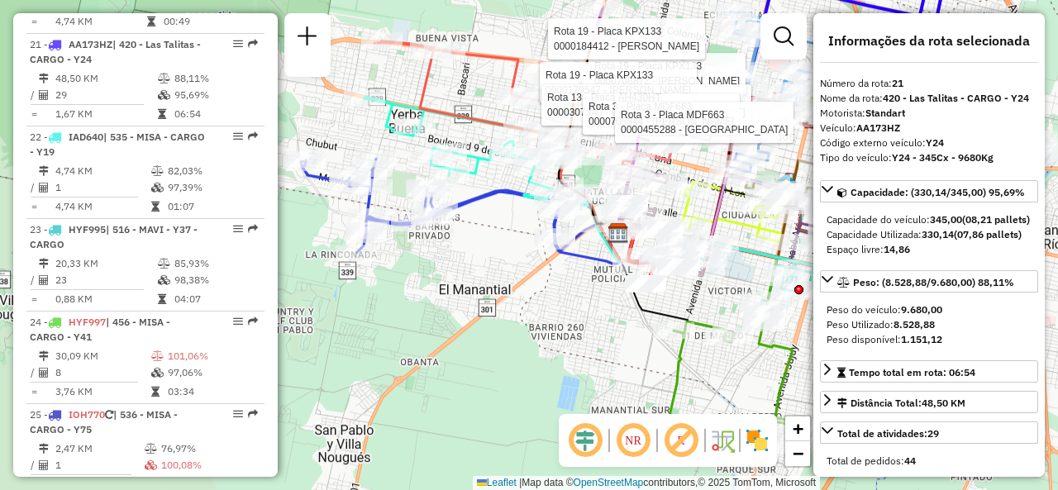
drag, startPoint x: 578, startPoint y: 296, endPoint x: 568, endPoint y: 350, distance: 54.6
click at [568, 350] on div "Rota 19 - Placa KPX133 0000708872 - MORAS RAUL Rota 19 - Placa KPX133 000018441…" at bounding box center [529, 245] width 1058 height 490
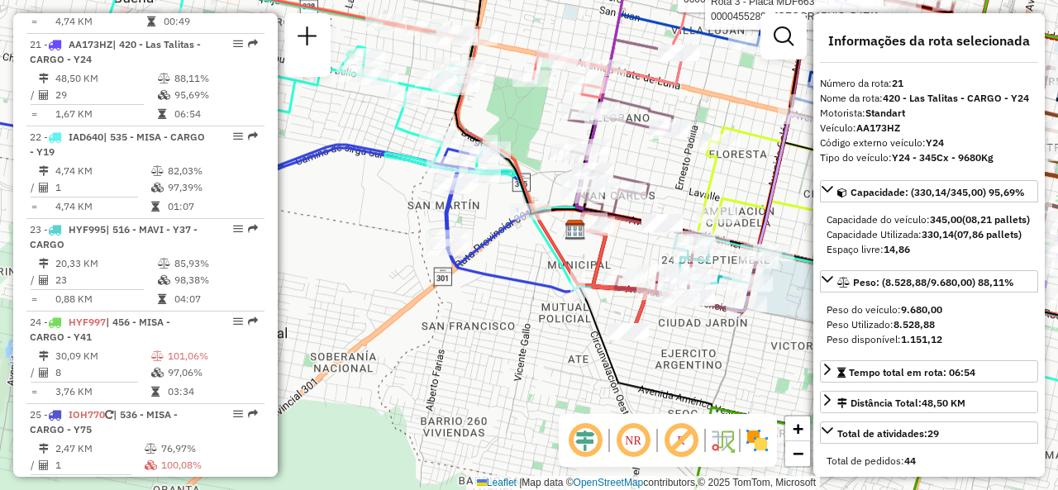
drag, startPoint x: 573, startPoint y: 256, endPoint x: 488, endPoint y: 265, distance: 86.4
click at [512, 262] on div "Rota 19 - Placa KPX133 0000708872 - MORAS RAUL Rota 19 - Placa KPX133 000018441…" at bounding box center [529, 245] width 1058 height 490
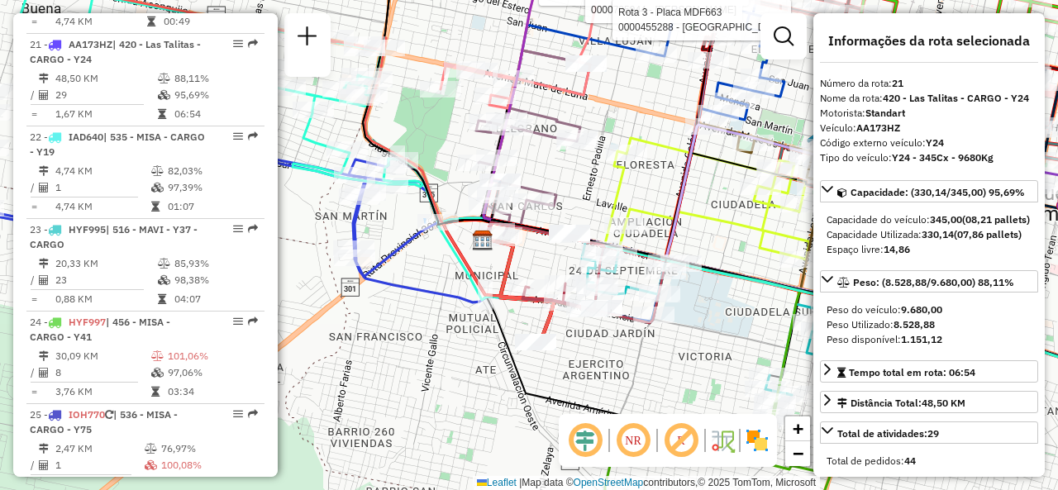
drag, startPoint x: 722, startPoint y: 129, endPoint x: 638, endPoint y: 133, distance: 84.4
click at [640, 138] on icon at bounding box center [689, 198] width 240 height 121
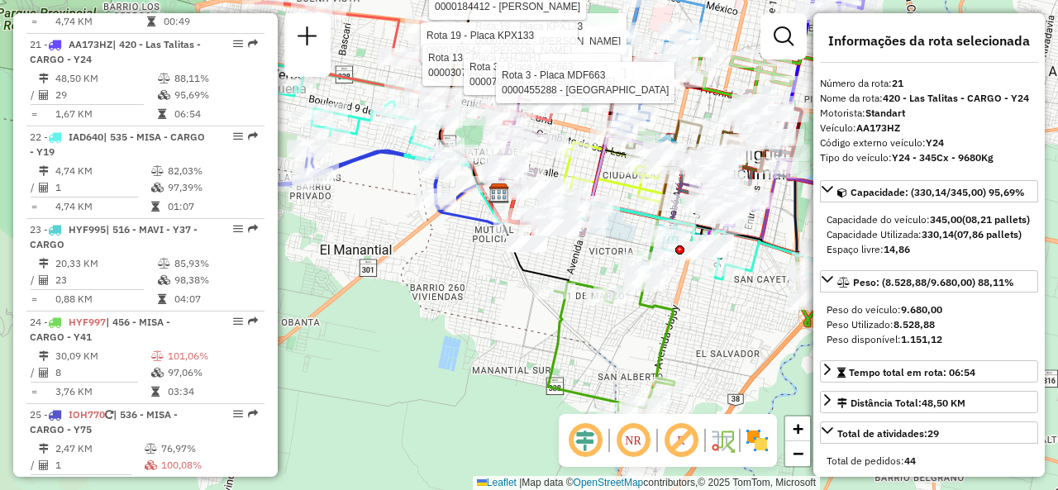
drag, startPoint x: 619, startPoint y: 183, endPoint x: 428, endPoint y: 119, distance: 201.5
click at [543, 142] on icon at bounding box center [603, 172] width 120 height 60
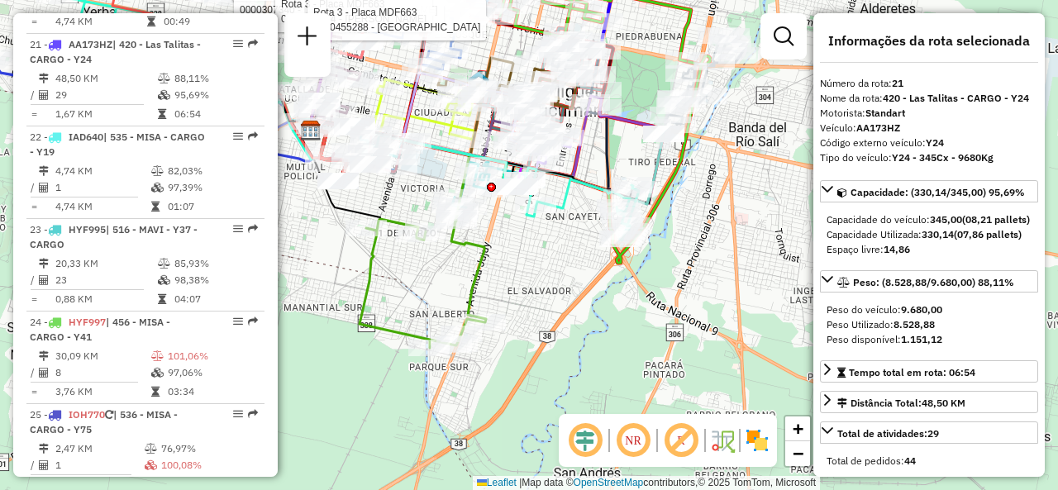
click at [549, 231] on div "Rota 19 - Placa KPX133 0000708872 - MORAS RAUL Rota 19 - Placa KPX133 000018441…" at bounding box center [529, 245] width 1058 height 490
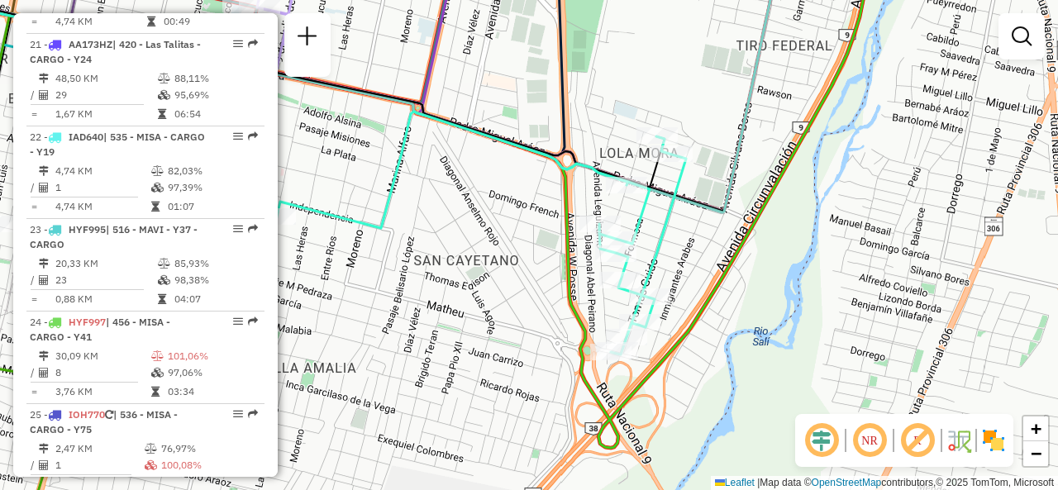
drag, startPoint x: 429, startPoint y: 189, endPoint x: 496, endPoint y: 228, distance: 77.4
click at [496, 228] on div "Janela de atendimento Grade de atendimento Capacidade Transportadoras Veículos …" at bounding box center [529, 245] width 1058 height 490
